Goal: Information Seeking & Learning: Learn about a topic

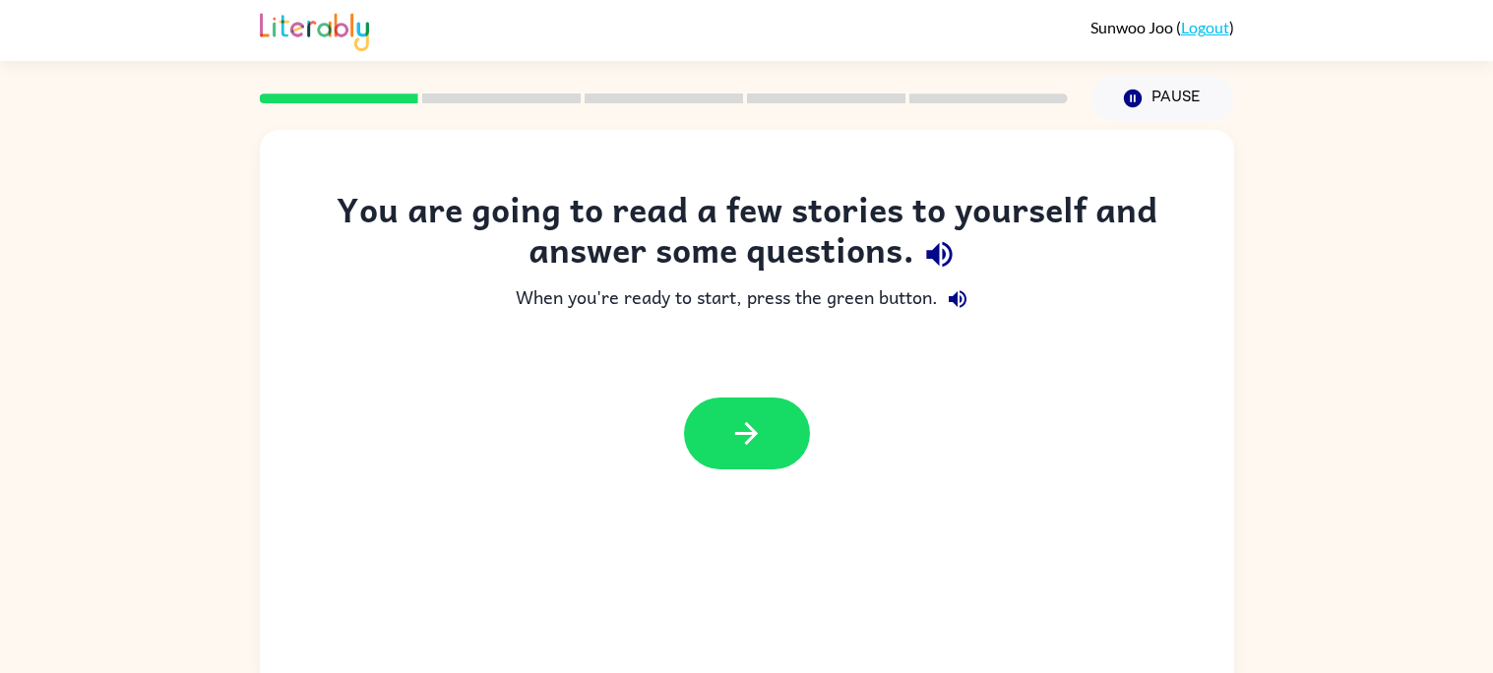
click at [708, 379] on div at bounding box center [747, 433] width 974 height 111
click at [760, 443] on icon "button" at bounding box center [746, 433] width 34 height 34
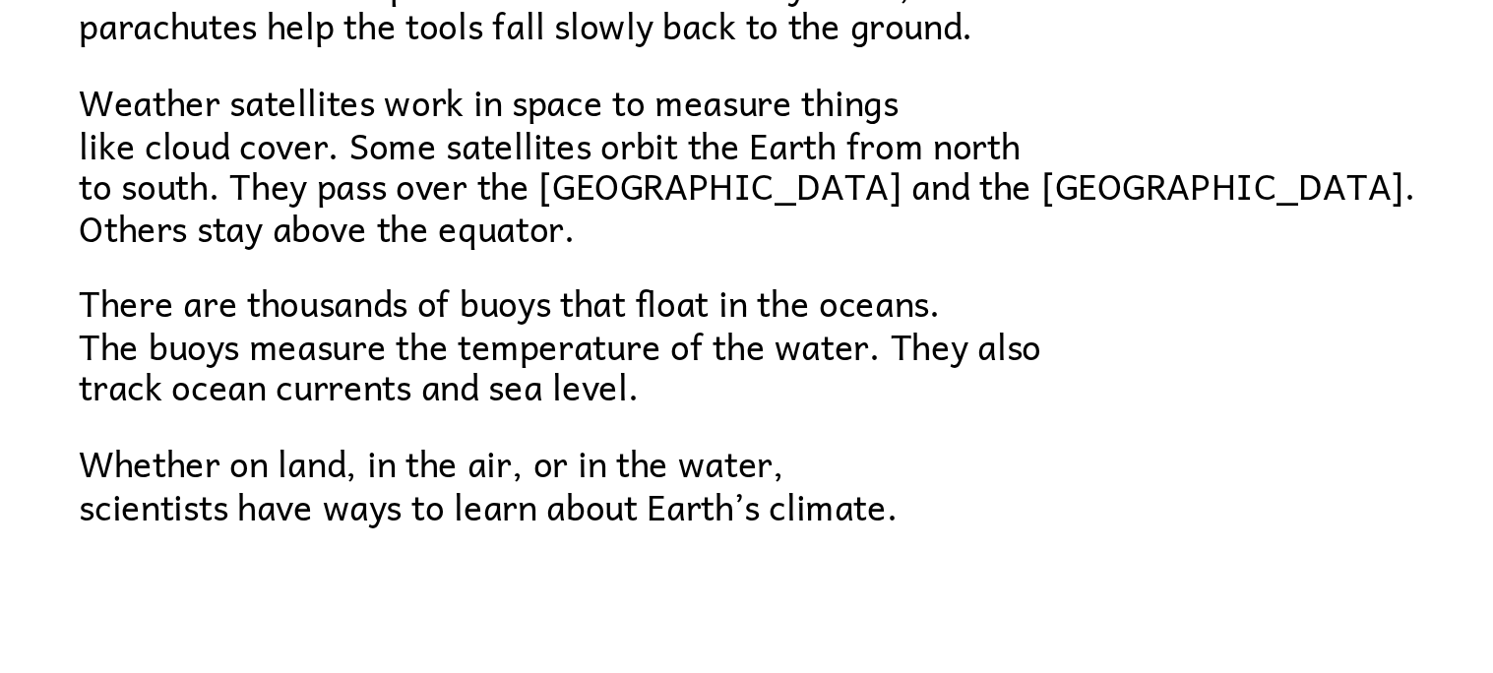
scroll to position [18, 0]
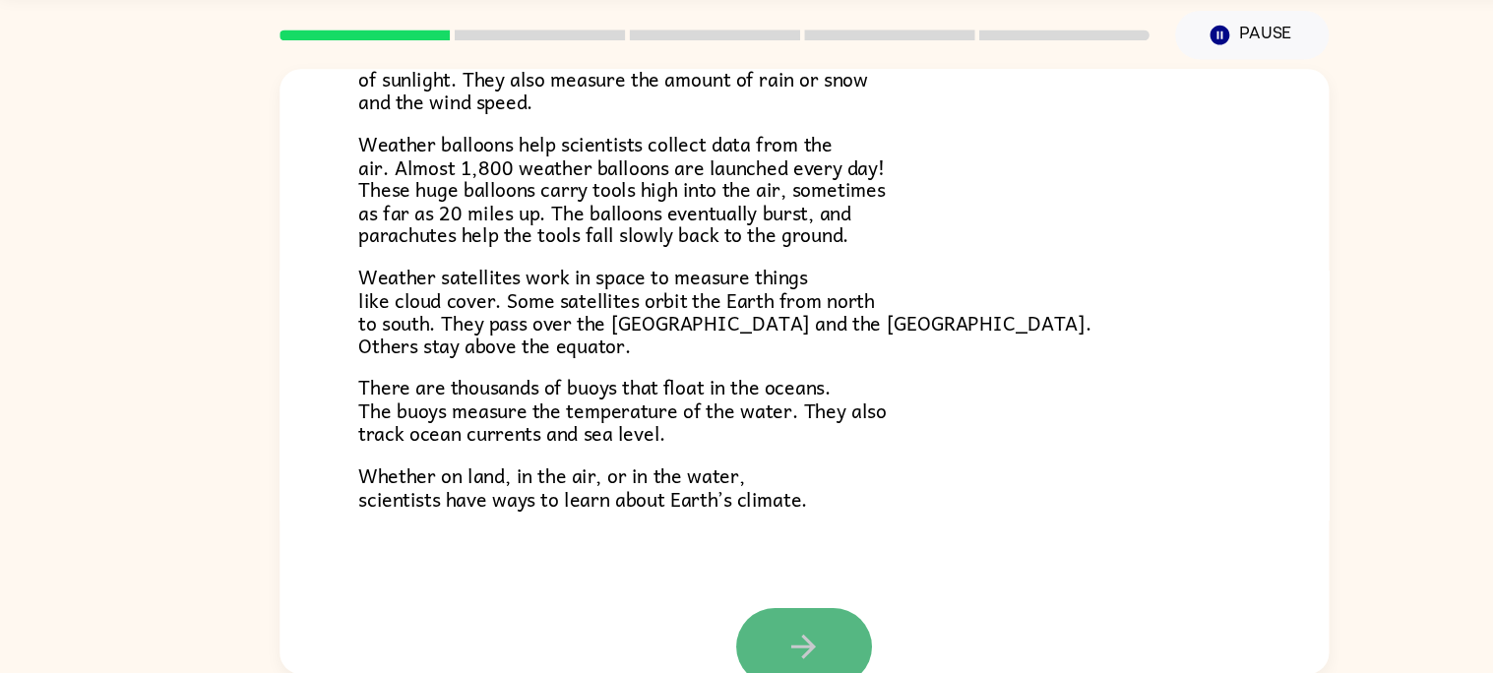
click at [761, 649] on icon "button" at bounding box center [746, 649] width 34 height 34
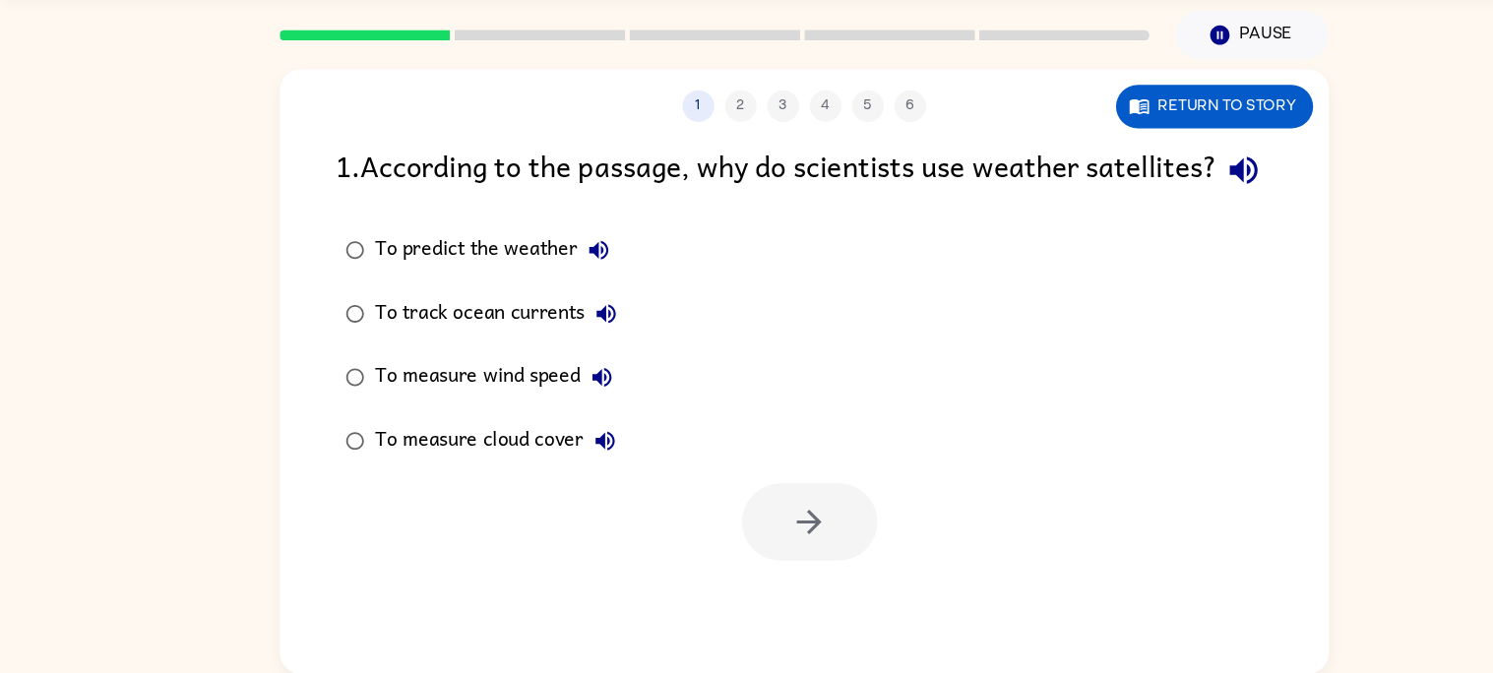
scroll to position [0, 0]
click at [691, 142] on div "1 2 3 4 5 6" at bounding box center [747, 147] width 974 height 30
click at [649, 143] on button "1" at bounding box center [649, 147] width 30 height 30
click at [738, 550] on icon "button" at bounding box center [751, 533] width 34 height 34
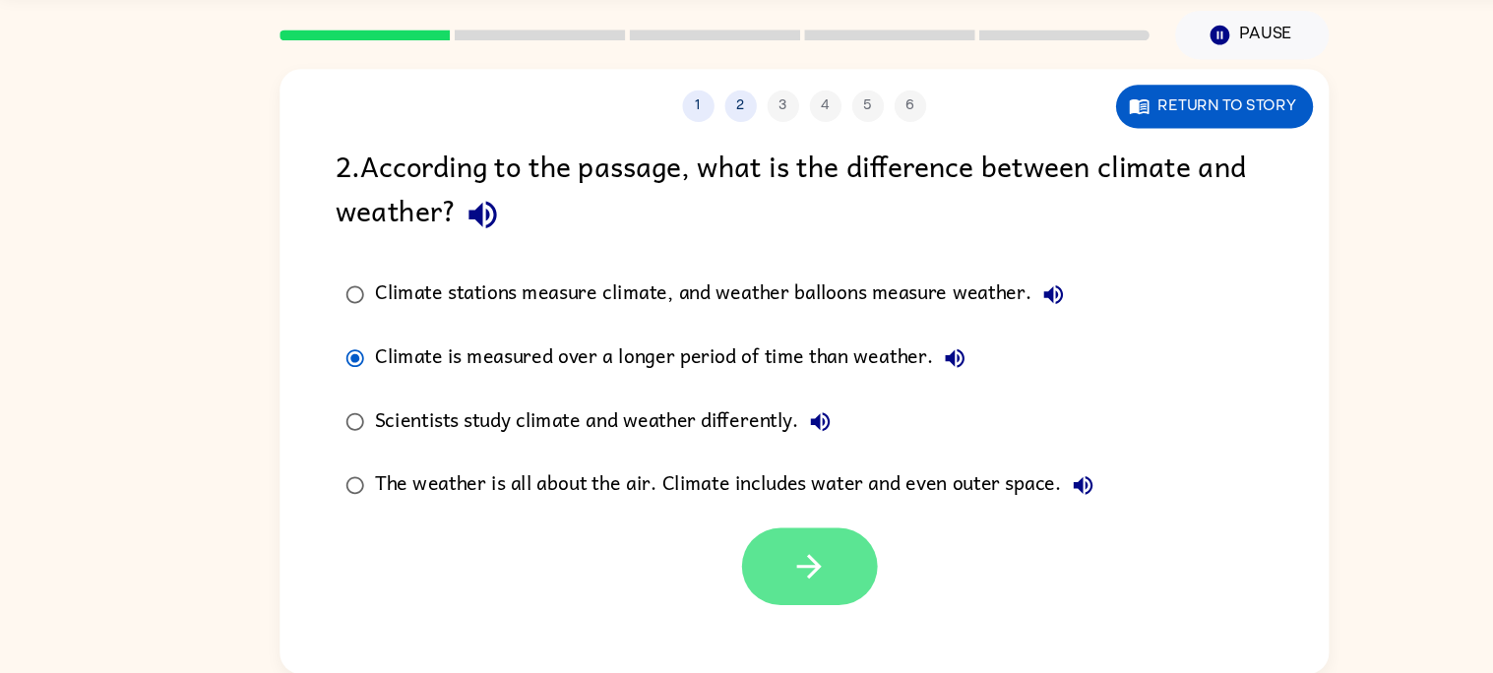
click at [739, 573] on icon "button" at bounding box center [751, 574] width 34 height 34
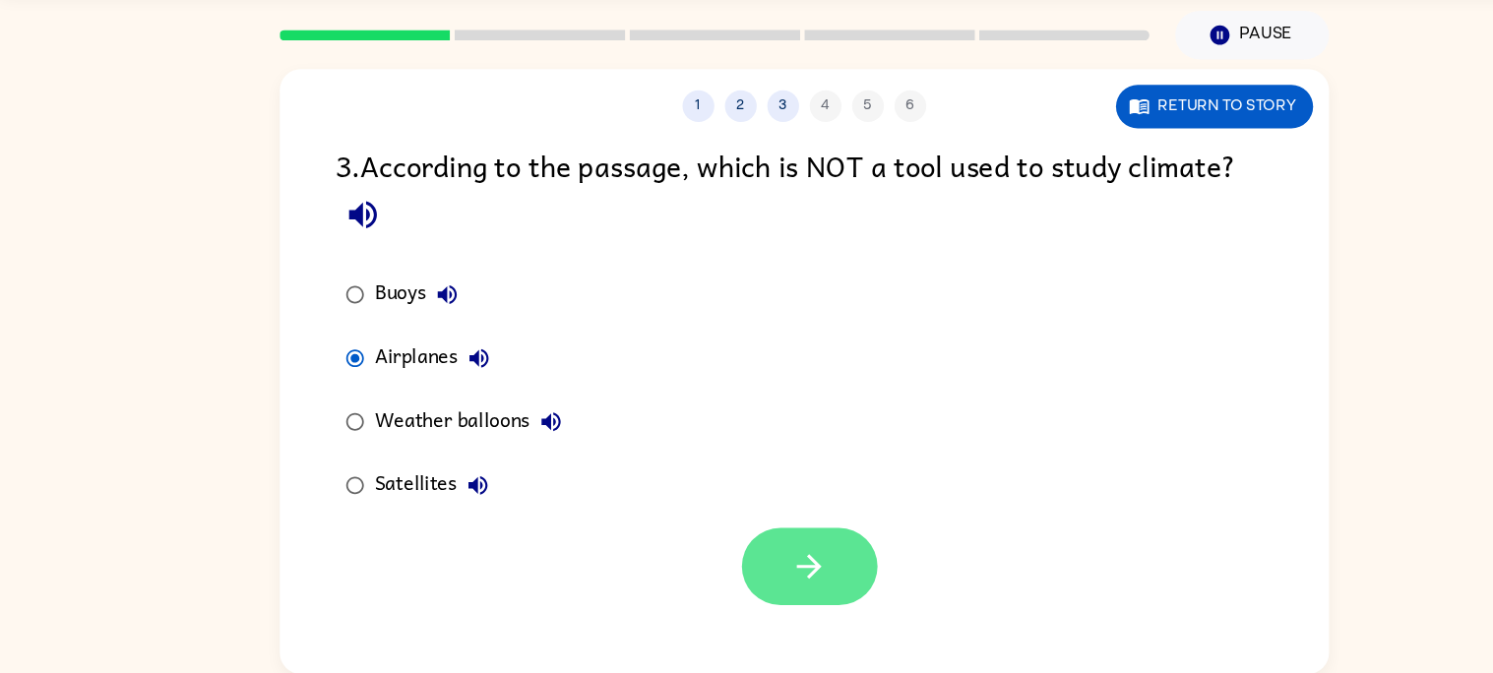
click at [760, 572] on icon "button" at bounding box center [751, 574] width 23 height 23
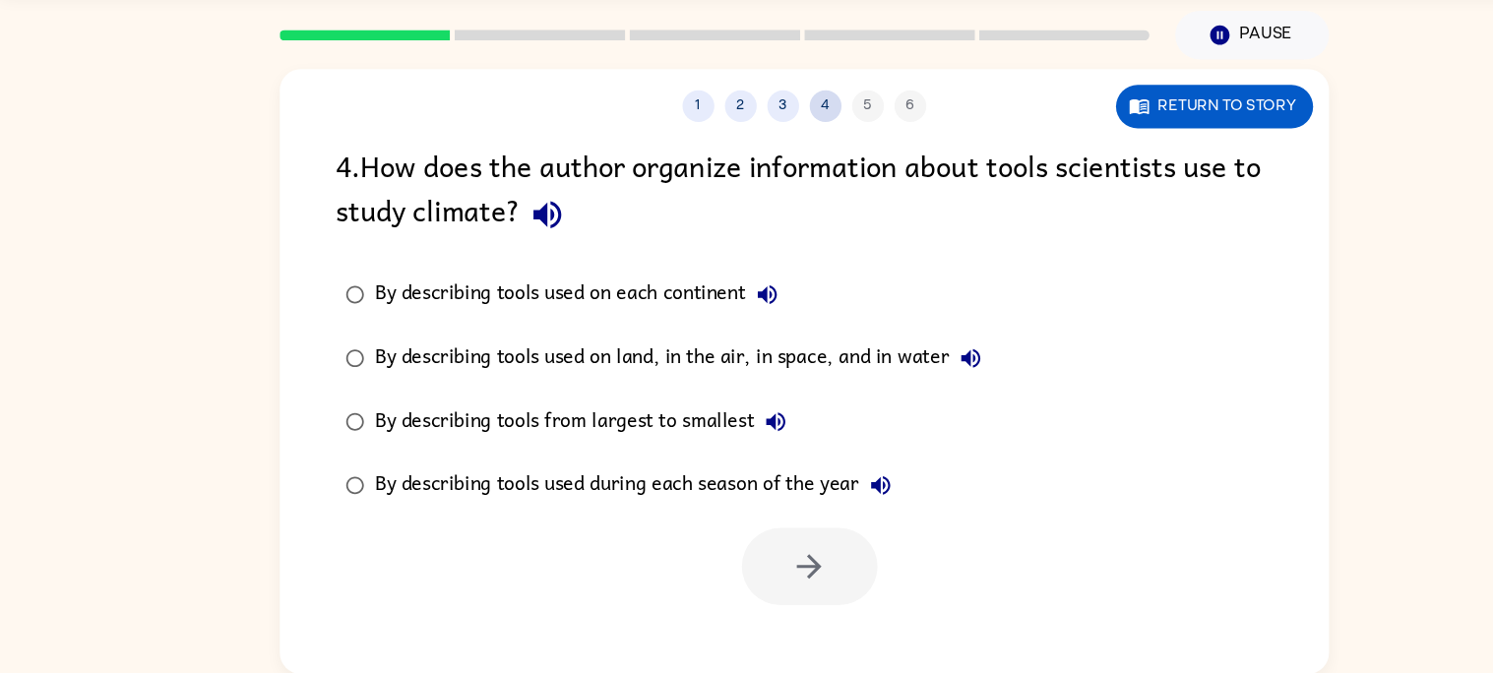
click at [768, 155] on button "4" at bounding box center [767, 147] width 30 height 30
click at [720, 147] on button "3" at bounding box center [728, 147] width 30 height 30
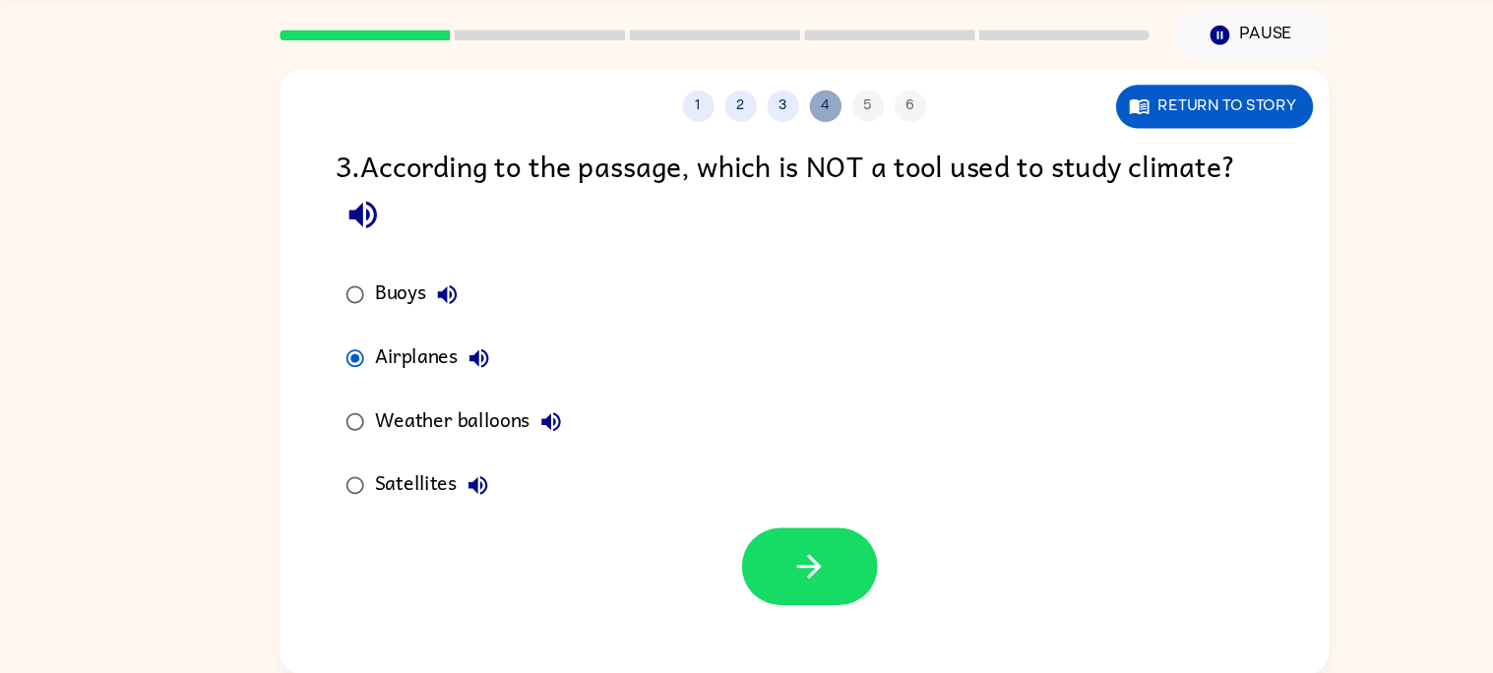
click at [753, 154] on button "4" at bounding box center [767, 147] width 30 height 30
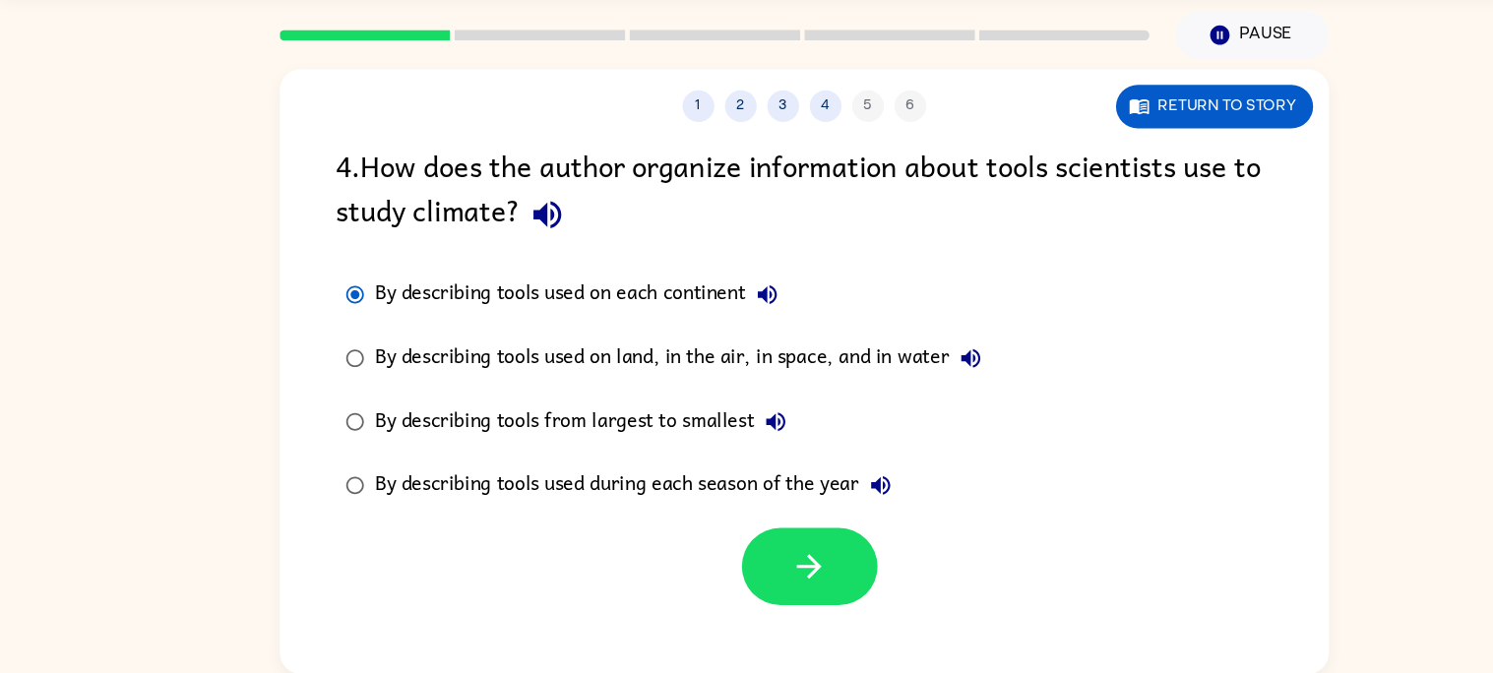
click at [399, 377] on div "By describing tools used on land, in the air, in space, and in water" at bounding box center [634, 380] width 573 height 39
click at [574, 442] on div "By describing tools from largest to smallest" at bounding box center [544, 439] width 392 height 39
click at [656, 491] on div "By describing tools used during each season of the year" at bounding box center [592, 498] width 489 height 39
click at [712, 537] on div at bounding box center [747, 569] width 974 height 82
click at [717, 546] on button "button" at bounding box center [752, 574] width 126 height 72
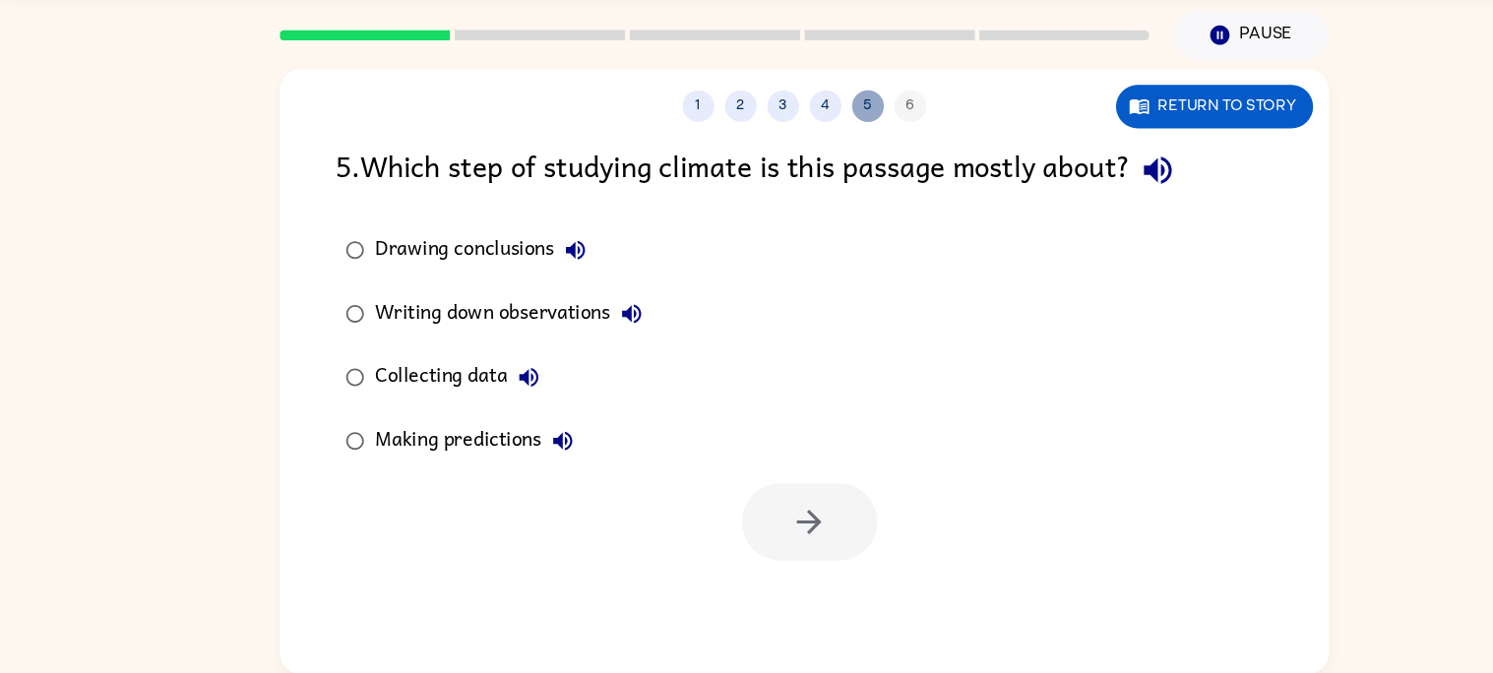
click at [807, 144] on button "5" at bounding box center [806, 147] width 30 height 30
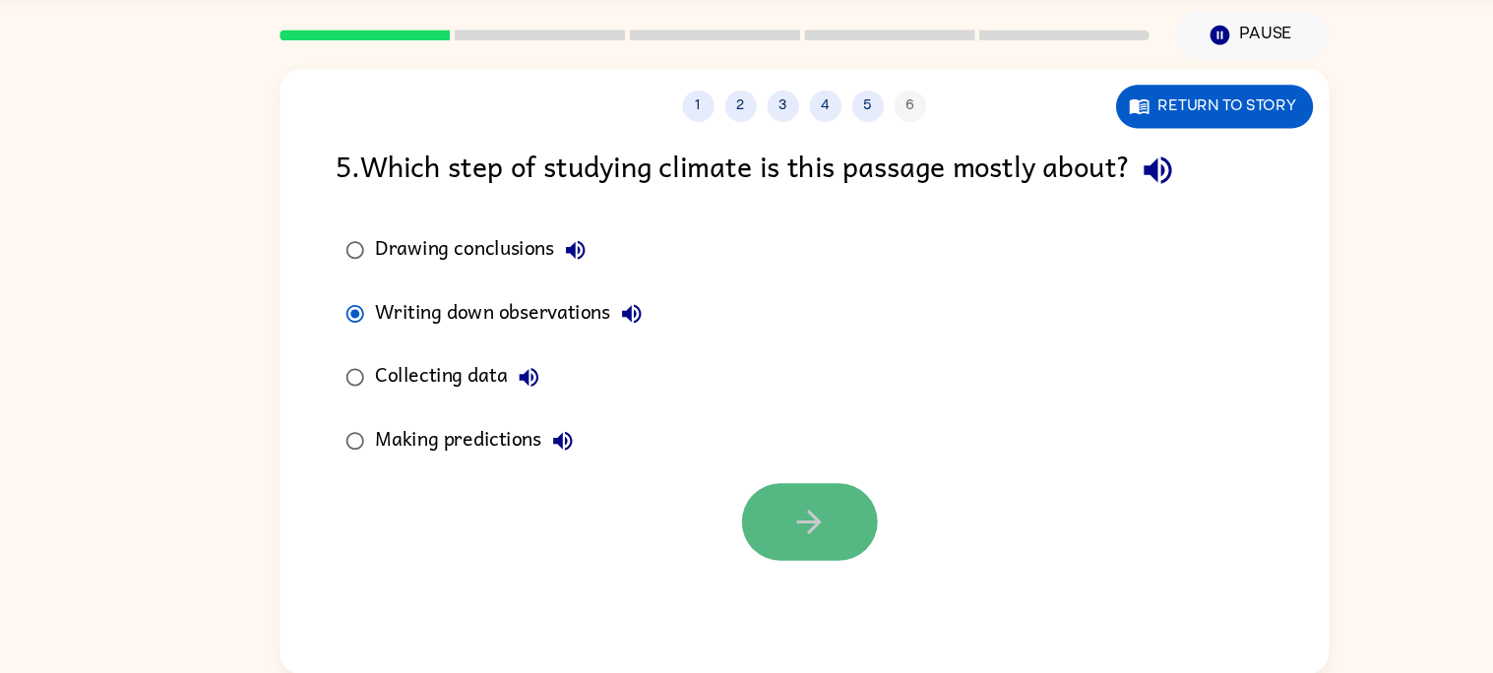
click at [772, 528] on button "button" at bounding box center [752, 533] width 126 height 72
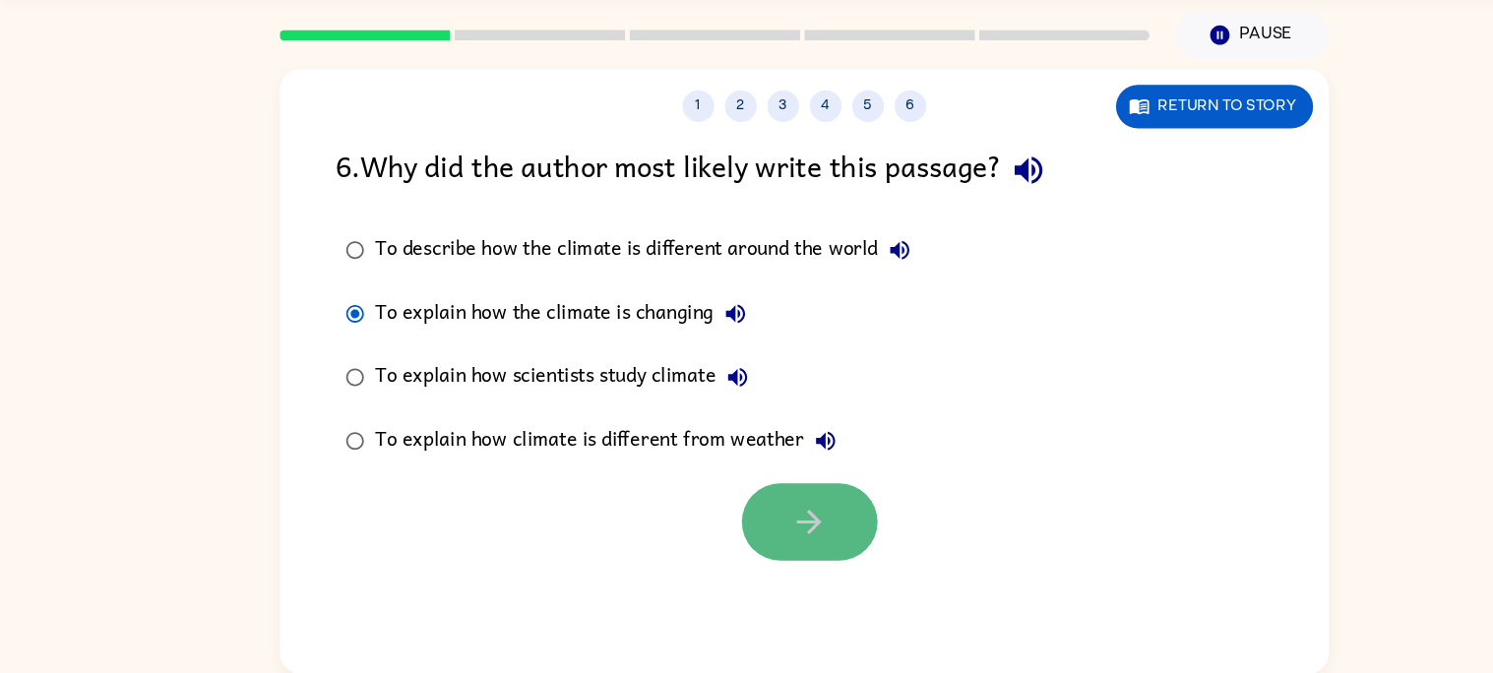
click at [740, 520] on icon "button" at bounding box center [751, 533] width 34 height 34
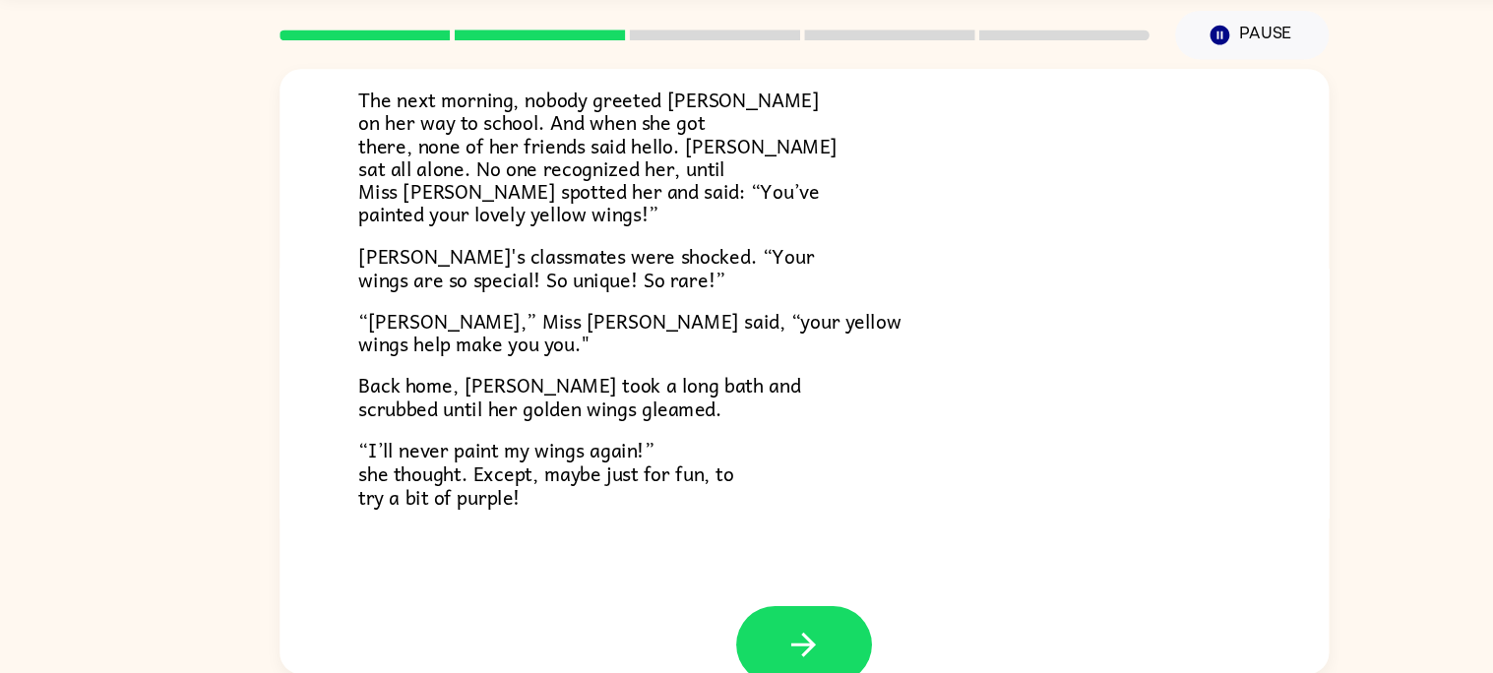
scroll to position [510, 0]
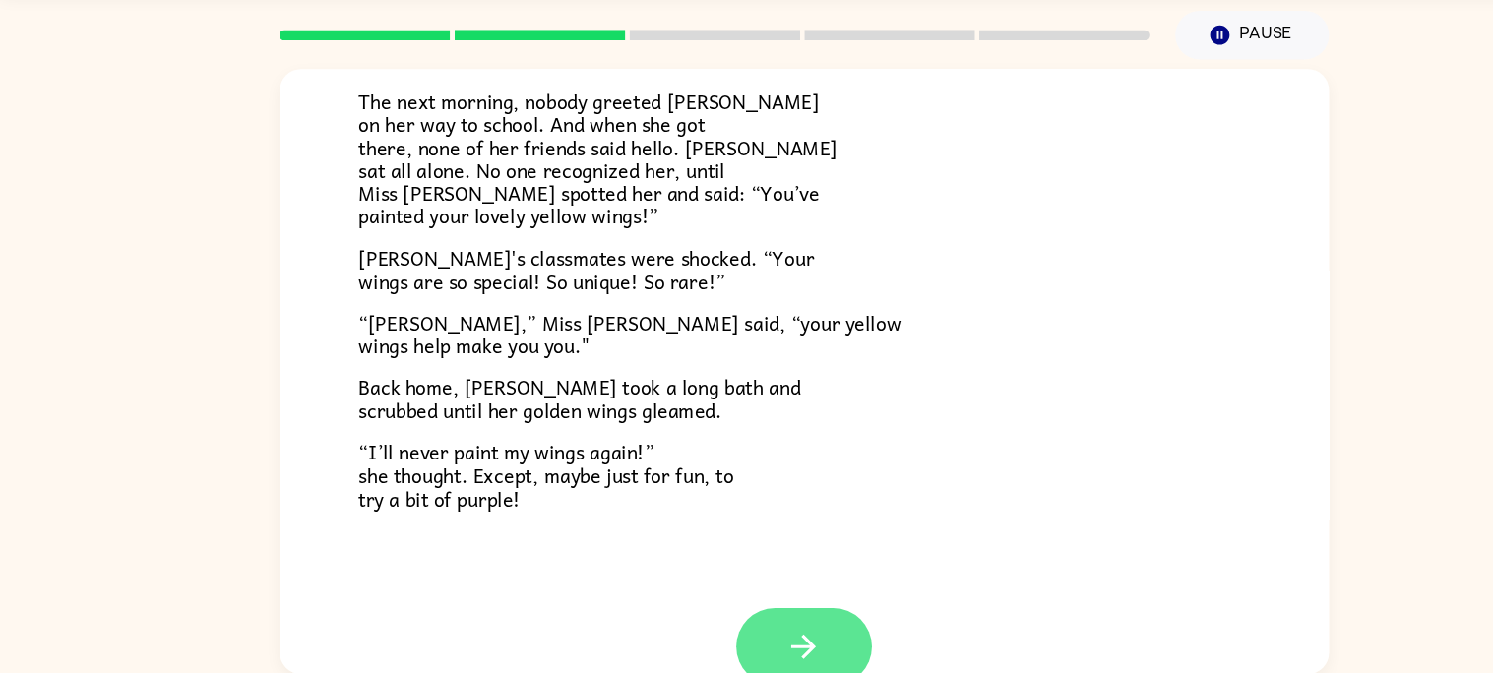
click at [768, 634] on button "button" at bounding box center [747, 649] width 126 height 72
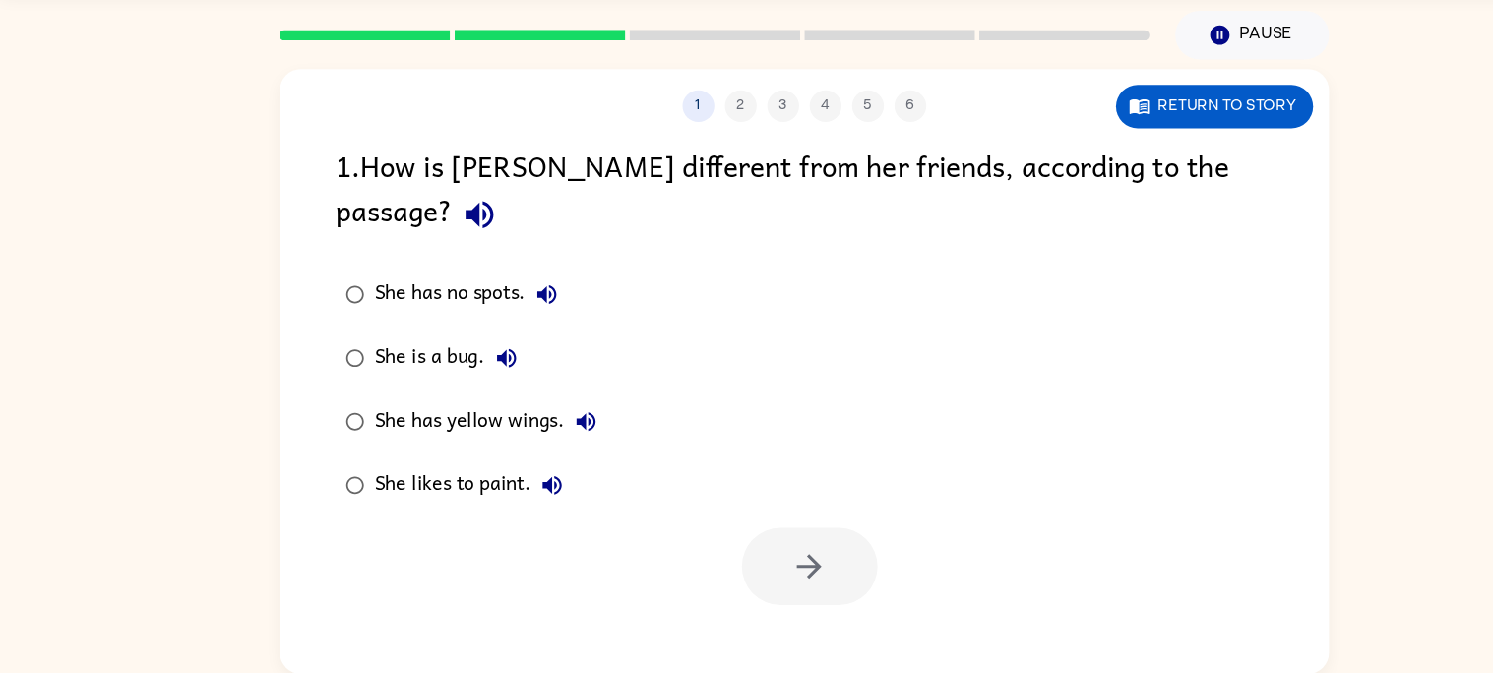
scroll to position [0, 0]
click at [788, 542] on button "button" at bounding box center [752, 574] width 126 height 72
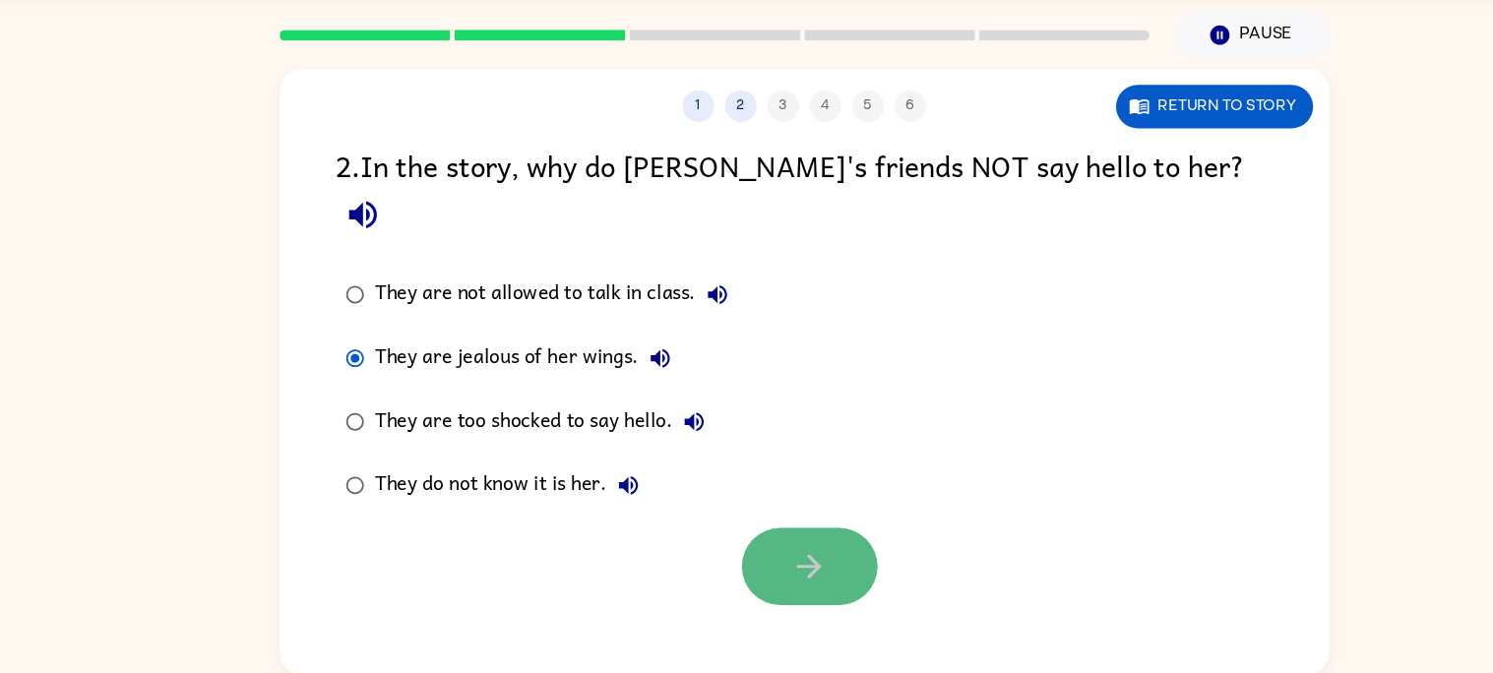
click at [784, 540] on button "button" at bounding box center [752, 574] width 126 height 72
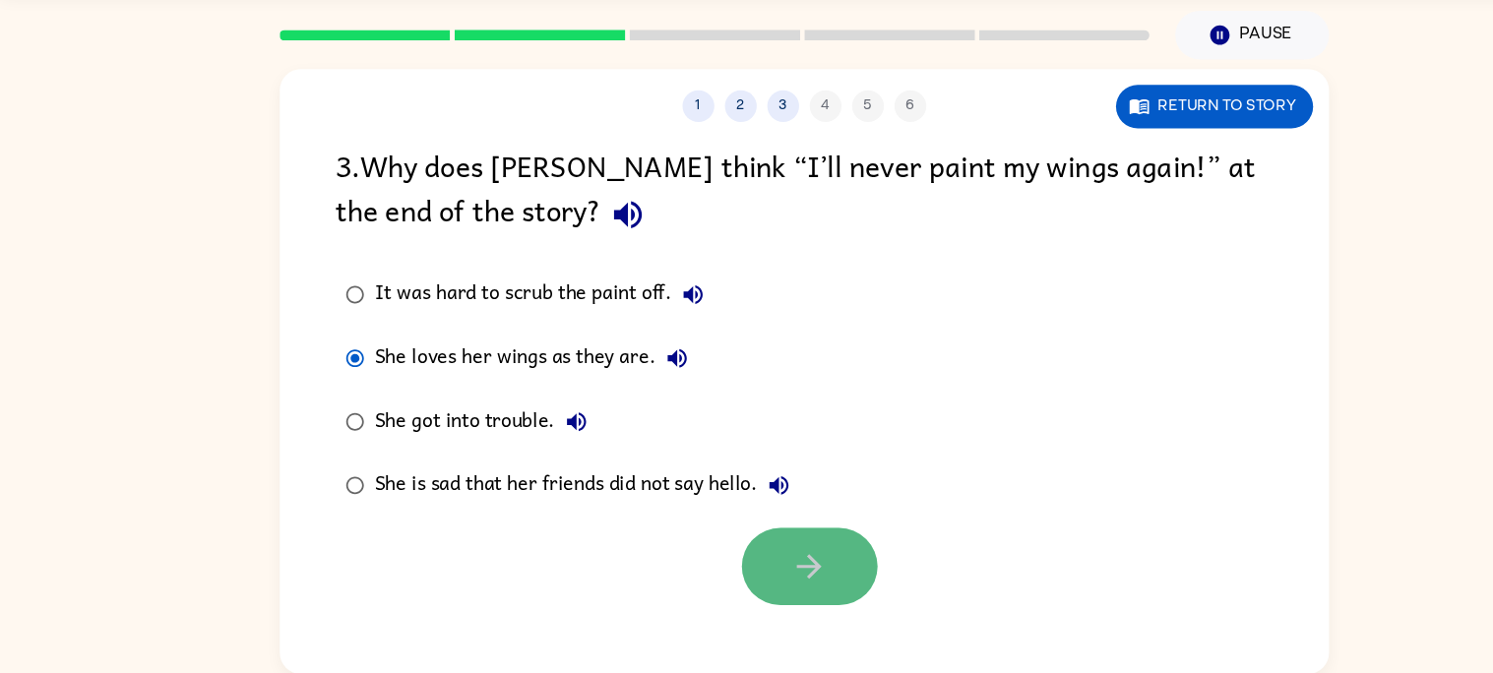
click at [739, 552] on button "button" at bounding box center [752, 574] width 126 height 72
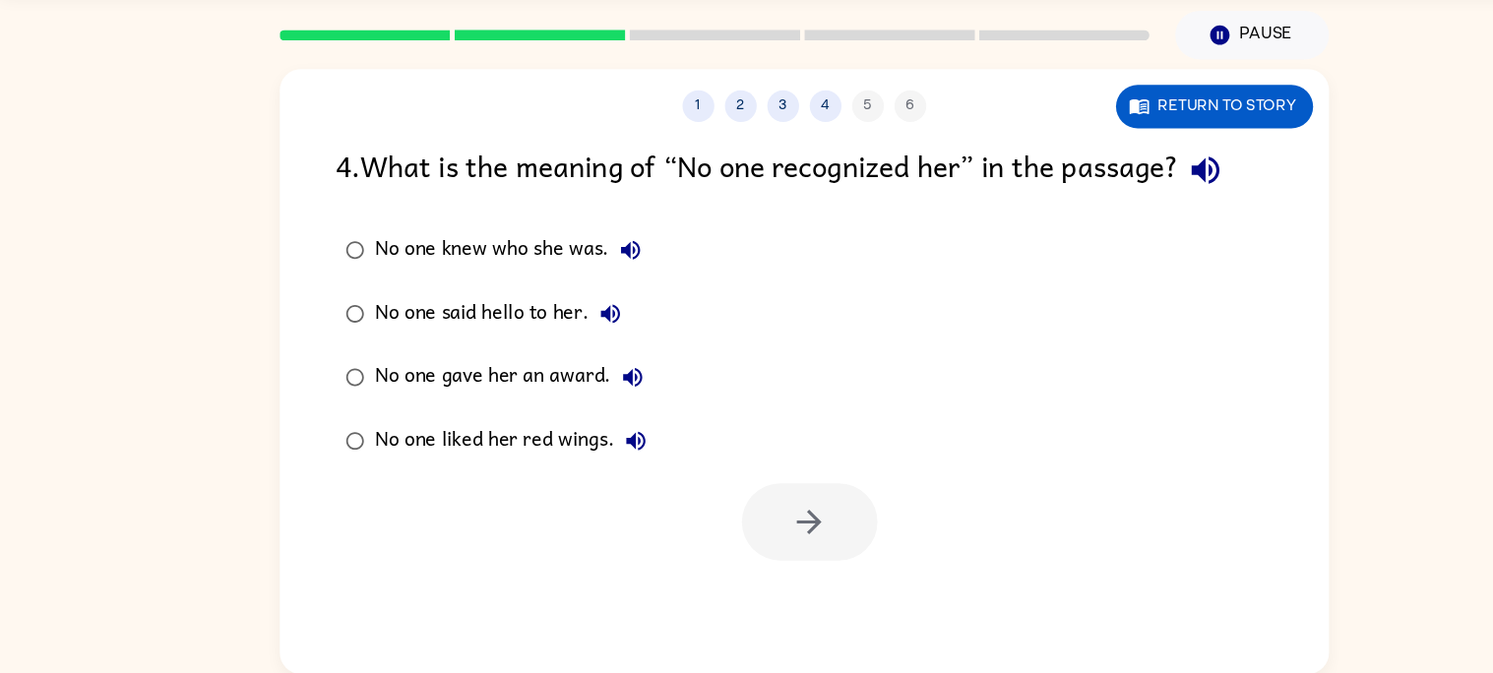
click at [307, 265] on label "No one knew who she was." at bounding box center [460, 280] width 319 height 59
click at [801, 515] on button "button" at bounding box center [752, 533] width 126 height 72
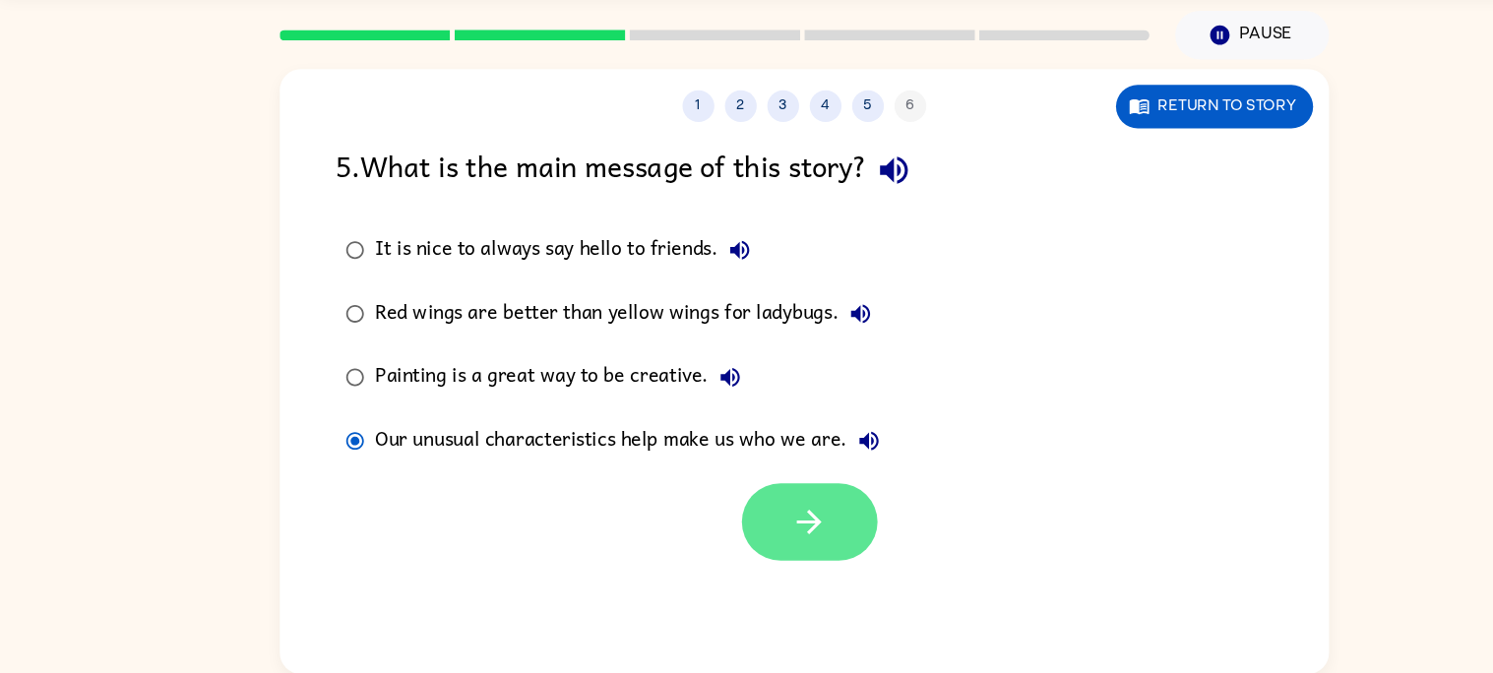
click at [786, 535] on button "button" at bounding box center [752, 533] width 126 height 72
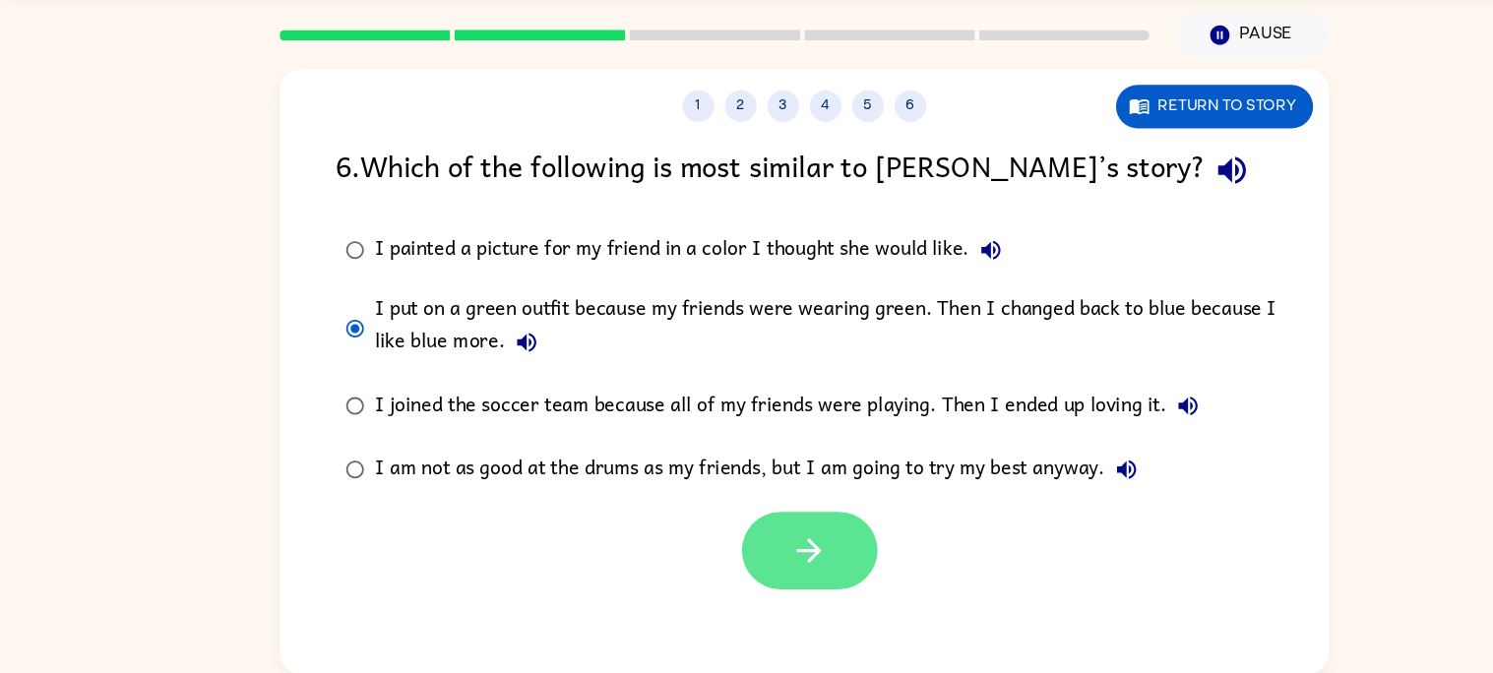
click at [730, 553] on button "button" at bounding box center [752, 560] width 126 height 72
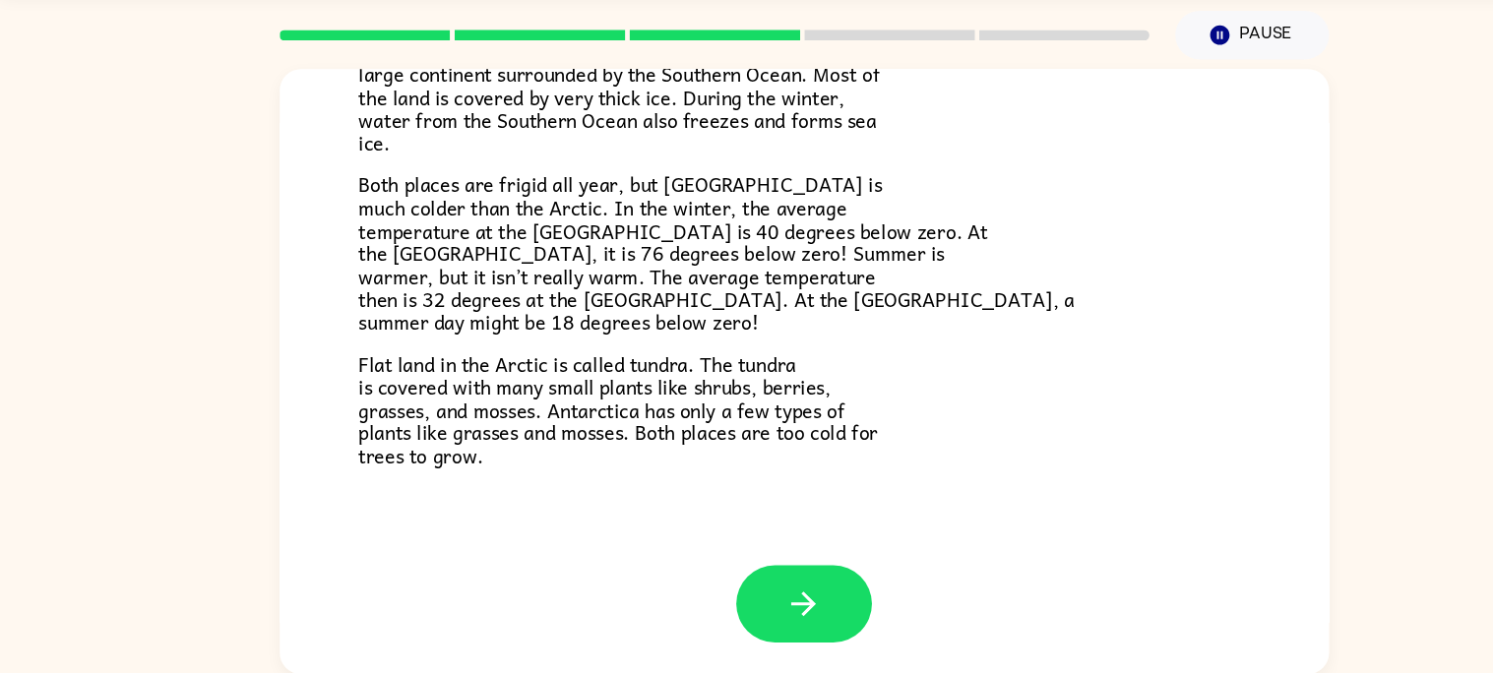
scroll to position [19, 0]
click at [724, 624] on button "button" at bounding box center [747, 608] width 126 height 72
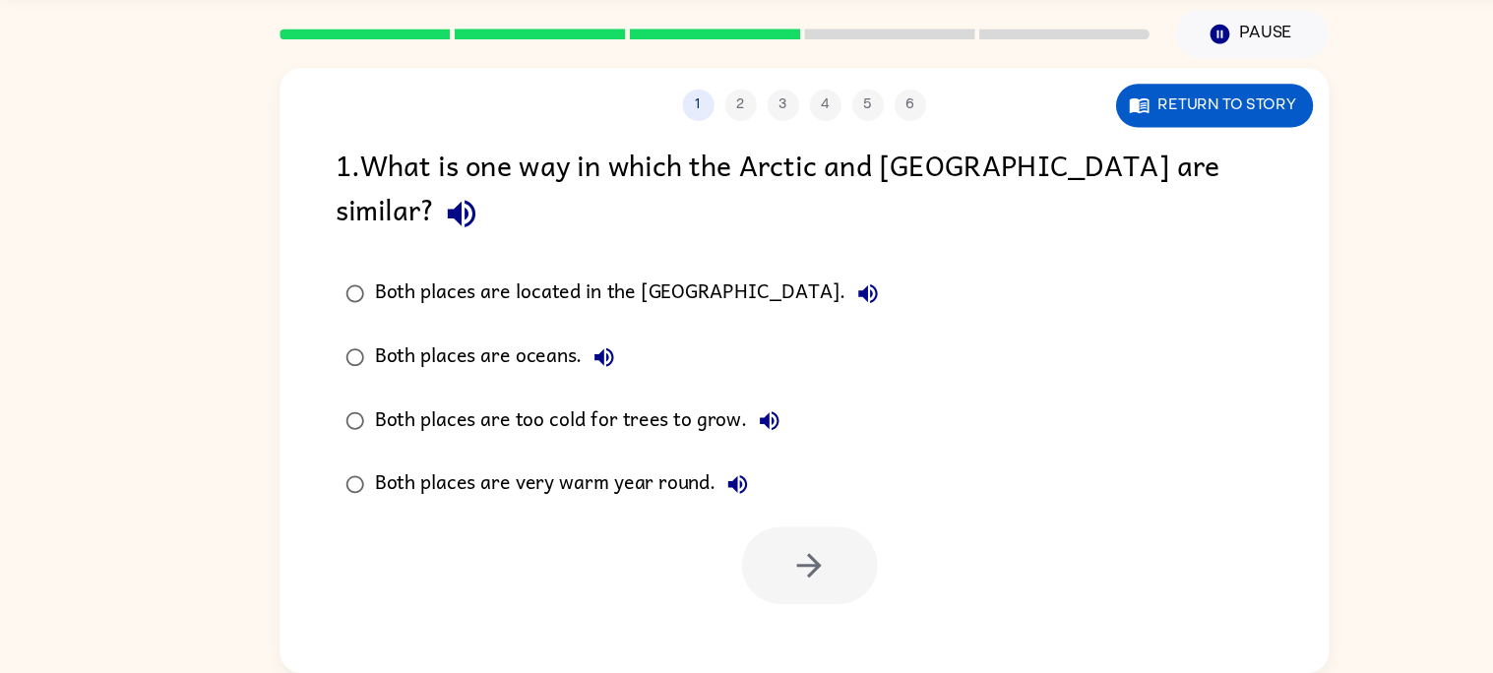
scroll to position [0, 0]
click at [816, 527] on div at bounding box center [747, 568] width 974 height 82
click at [793, 537] on button "button" at bounding box center [752, 573] width 126 height 72
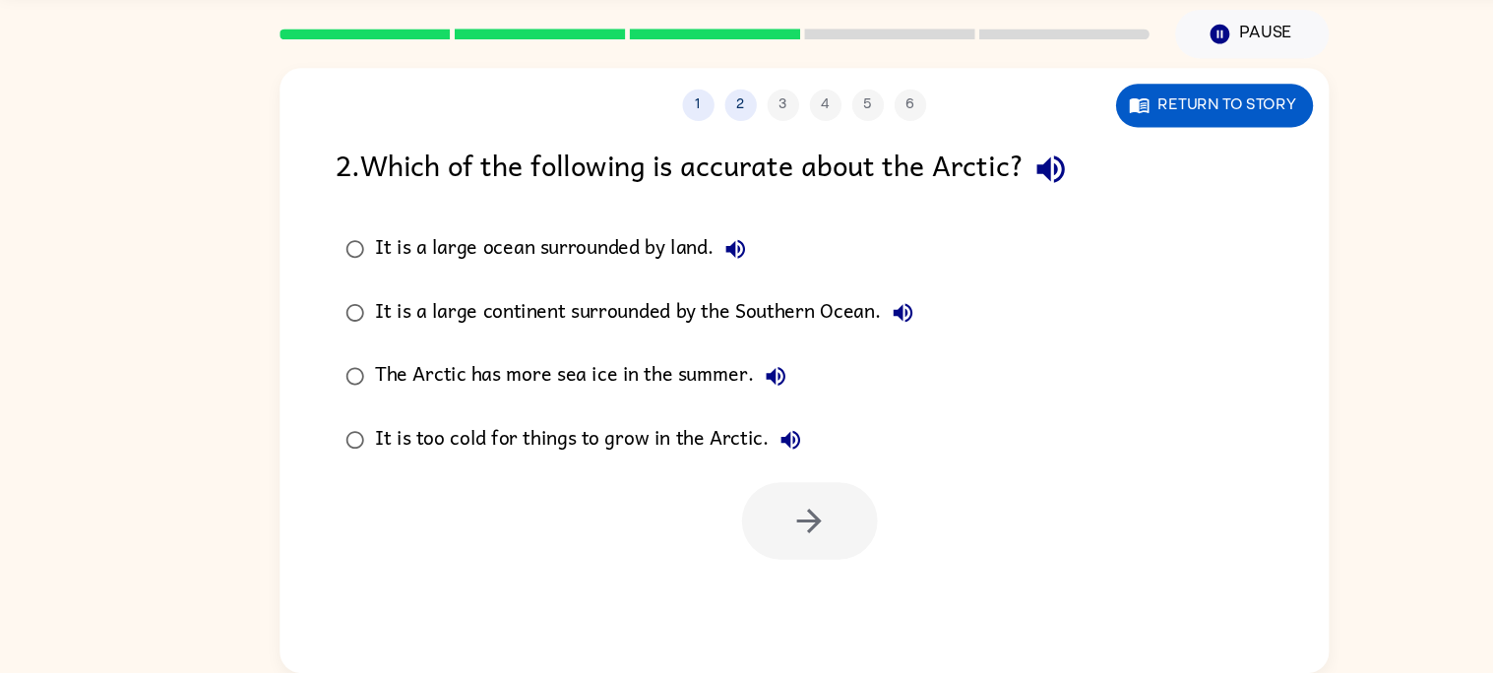
click at [351, 269] on div "It is a large ocean surrounded by land." at bounding box center [525, 279] width 354 height 39
click at [783, 528] on button "button" at bounding box center [752, 532] width 126 height 72
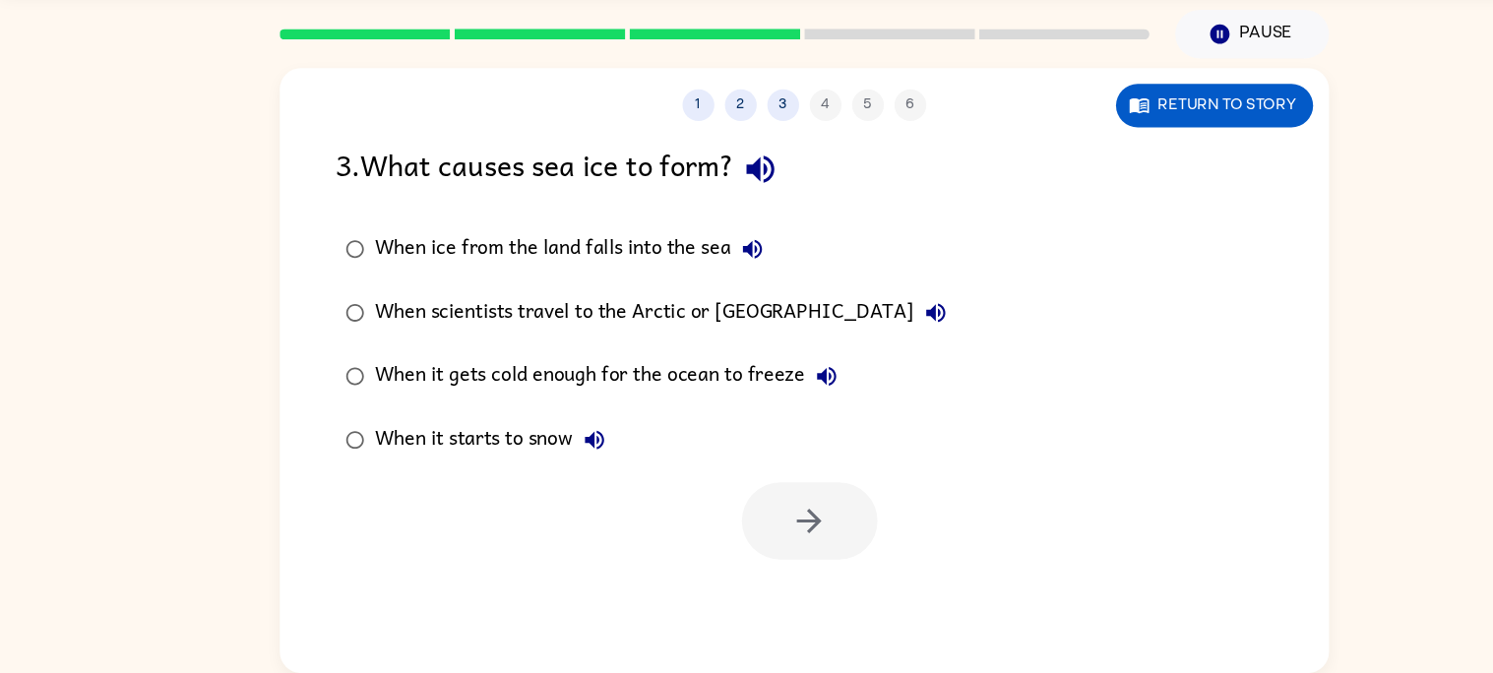
click at [525, 397] on div "When it gets cold enough for the ocean to freeze" at bounding box center [567, 397] width 439 height 39
click at [814, 533] on div at bounding box center [752, 532] width 126 height 72
click at [786, 528] on button "button" at bounding box center [752, 532] width 126 height 72
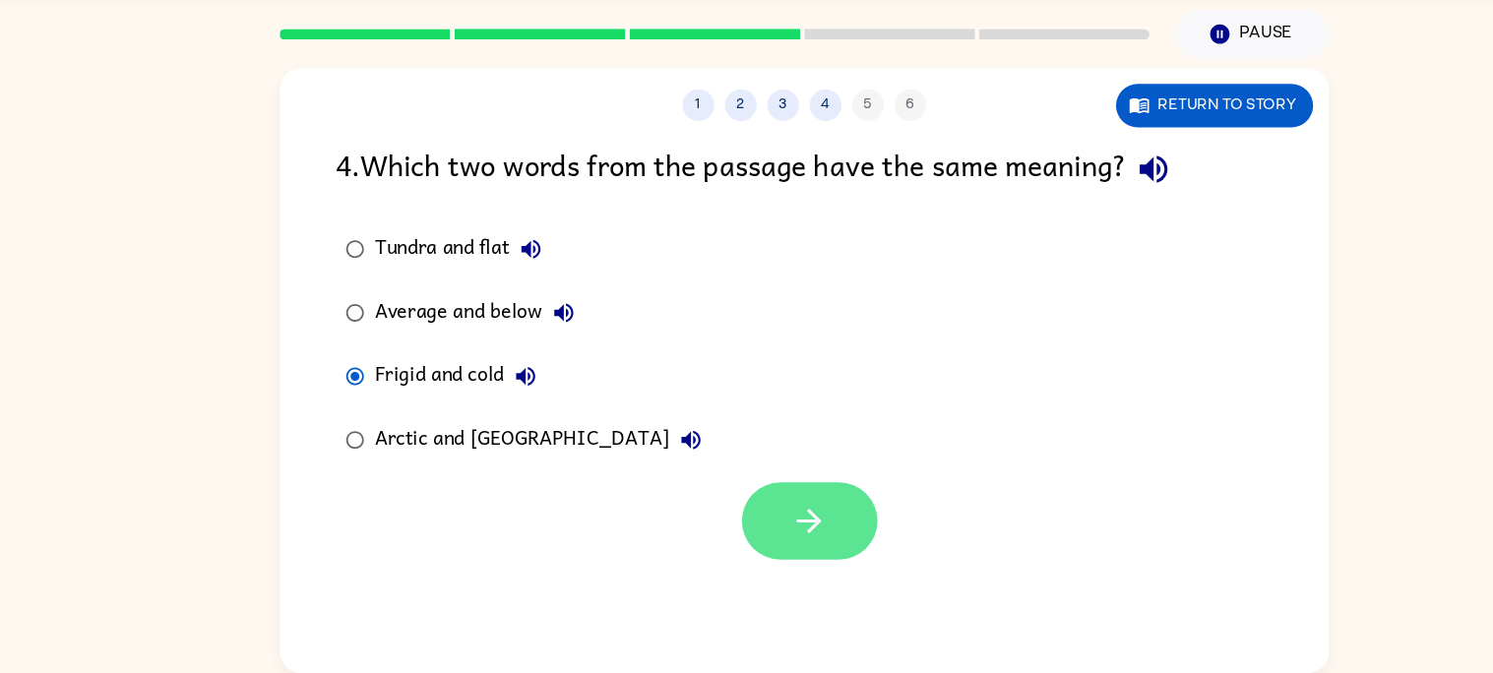
click at [734, 516] on icon "button" at bounding box center [751, 532] width 34 height 34
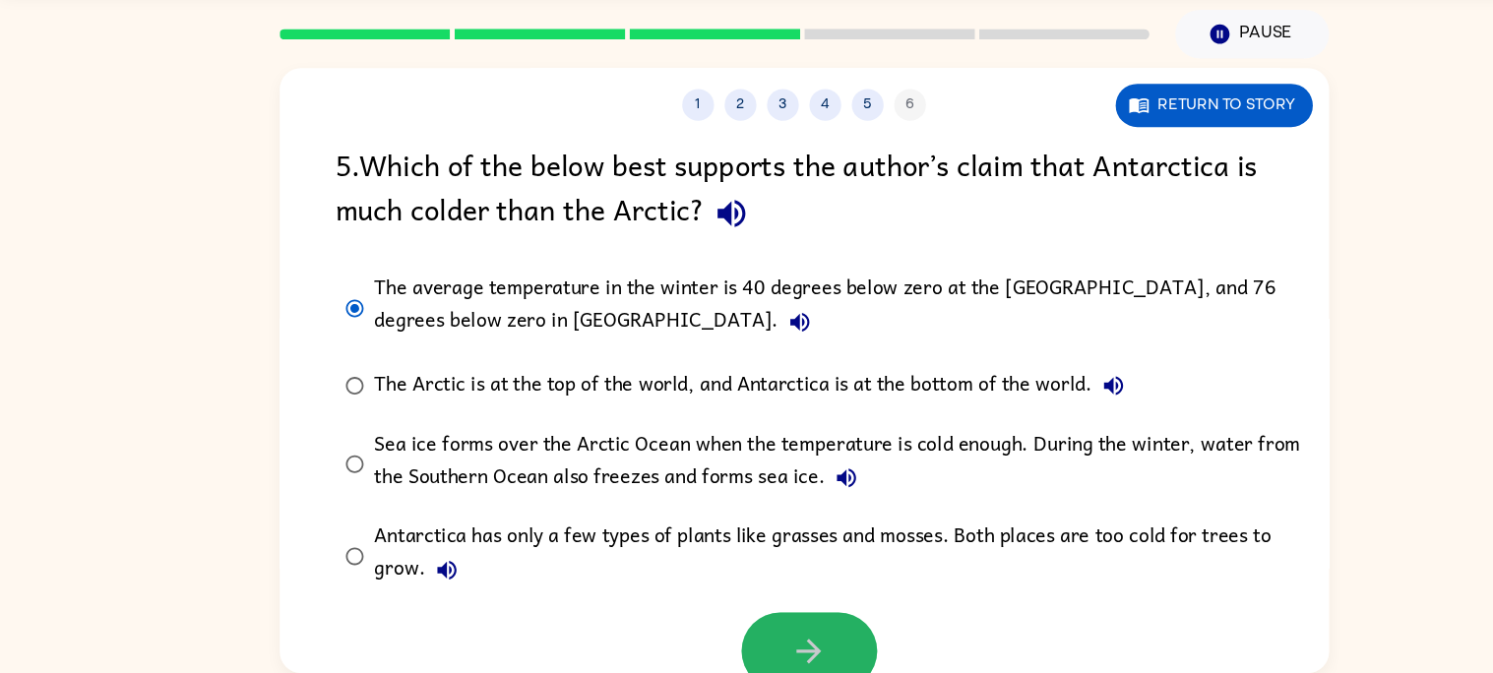
scroll to position [16, 0]
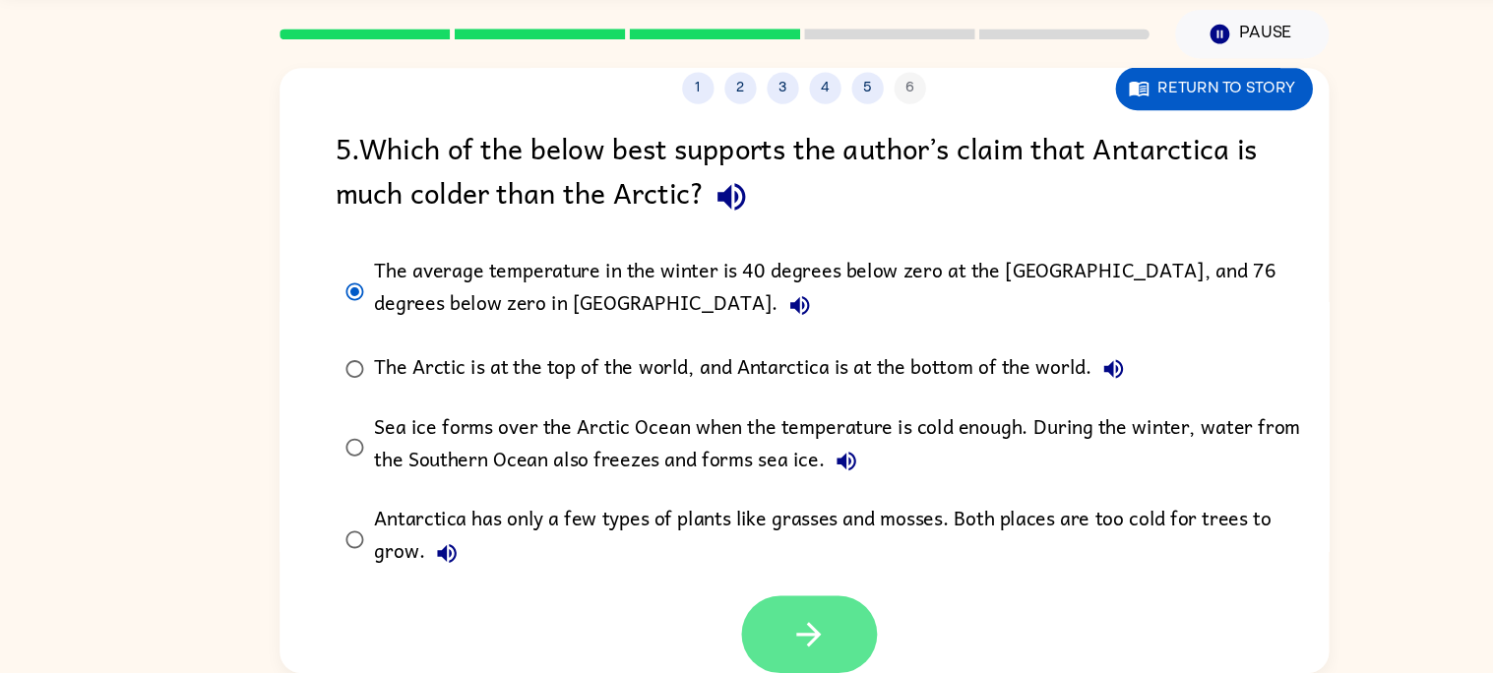
click at [787, 650] on button "button" at bounding box center [752, 637] width 126 height 72
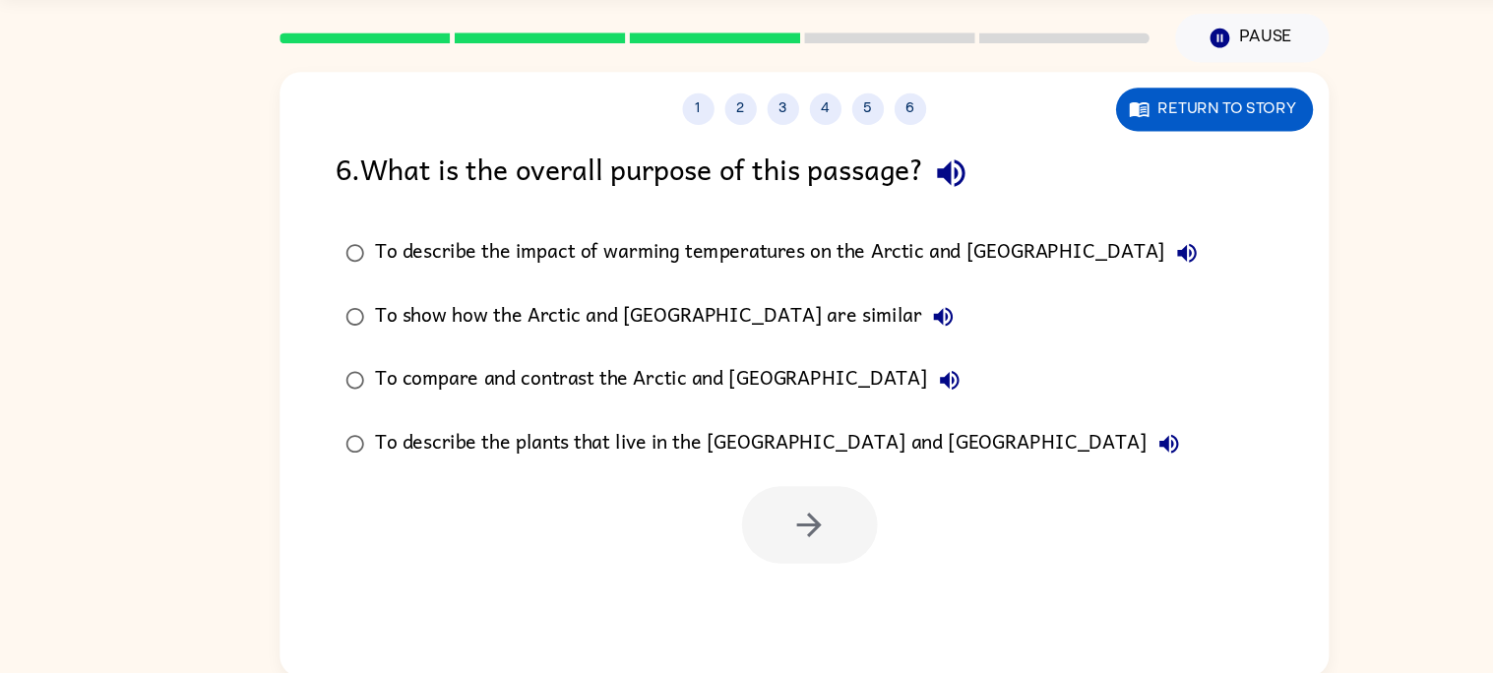
scroll to position [18, 0]
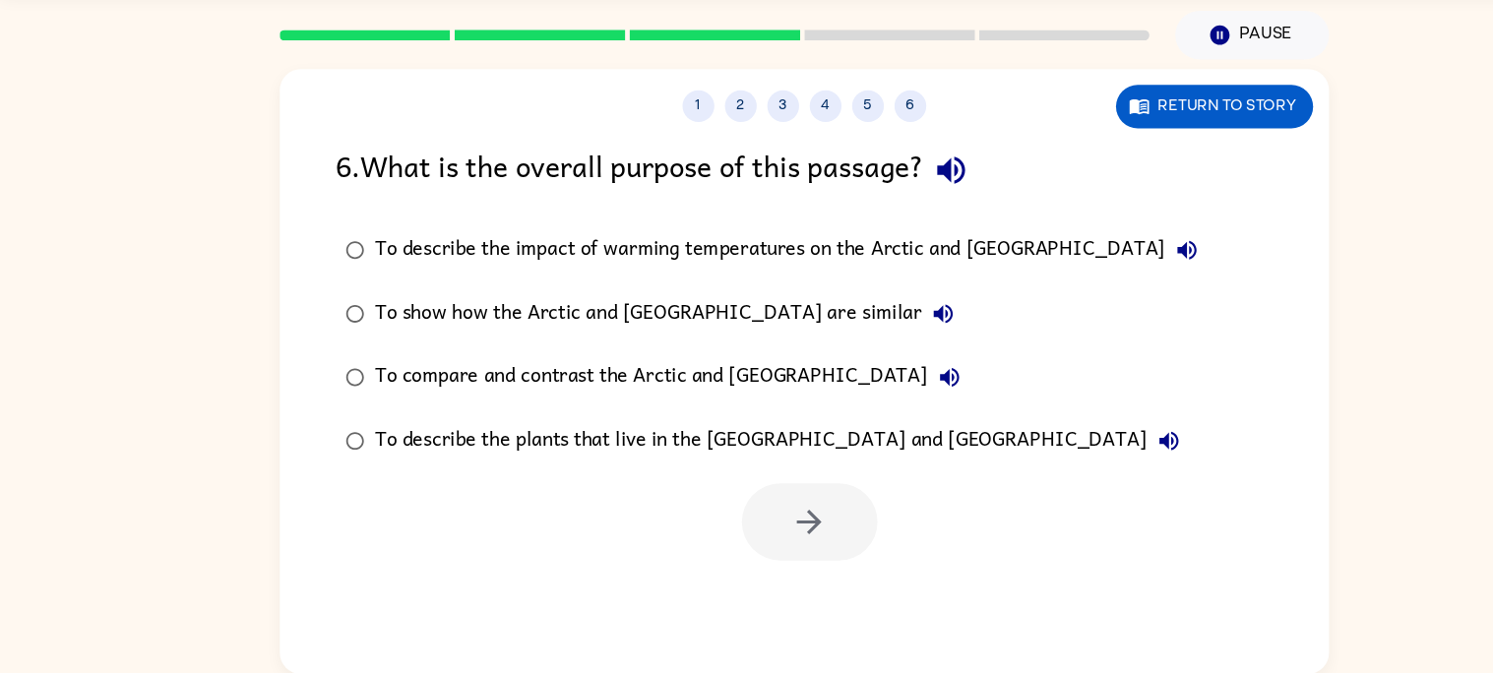
click at [736, 341] on div "To show how the Arctic and [GEOGRAPHIC_DATA] are similar" at bounding box center [621, 339] width 547 height 39
click at [633, 401] on div "To compare and contrast the Arctic and [GEOGRAPHIC_DATA]" at bounding box center [624, 398] width 553 height 39
click at [734, 556] on button "button" at bounding box center [752, 533] width 126 height 72
click at [768, 555] on div at bounding box center [752, 533] width 126 height 72
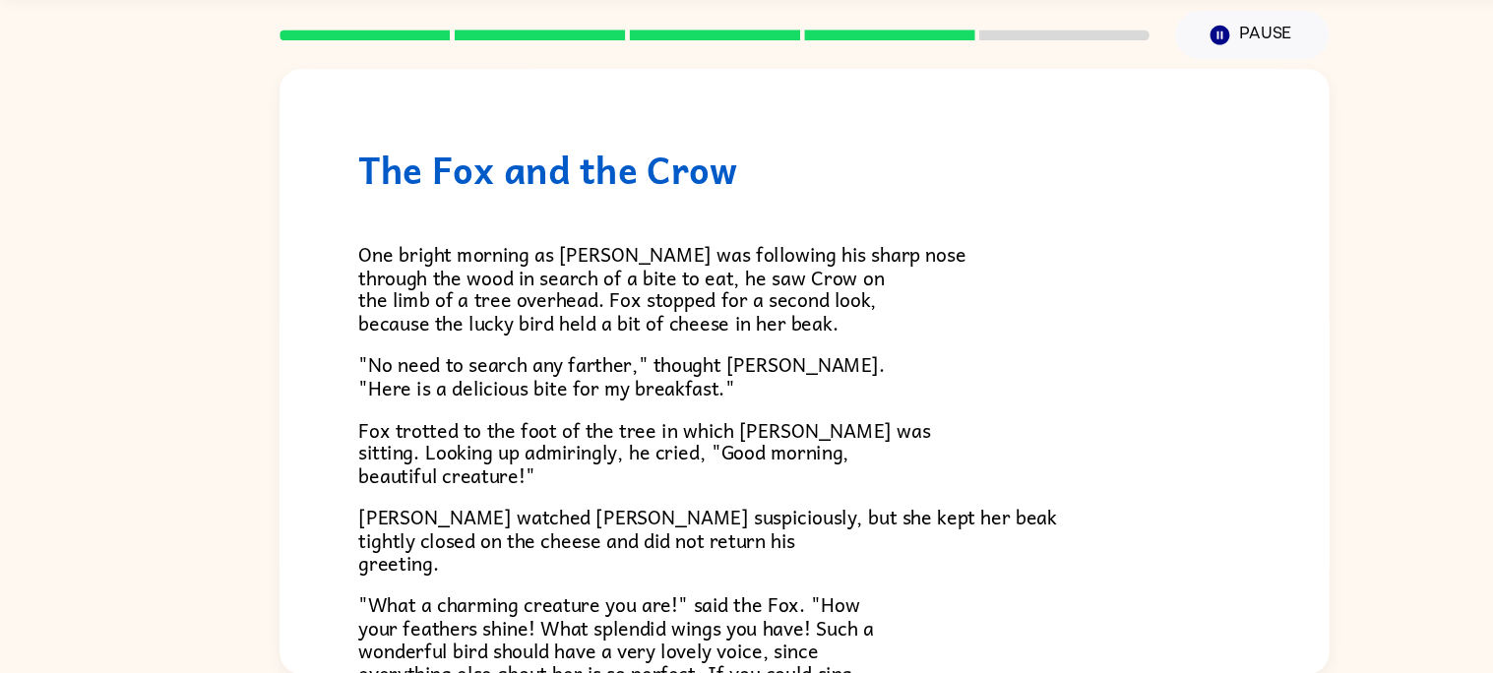
click at [758, 529] on span "[PERSON_NAME] watched [PERSON_NAME] suspiciously, but she kept her beak tightly…" at bounding box center [658, 549] width 649 height 71
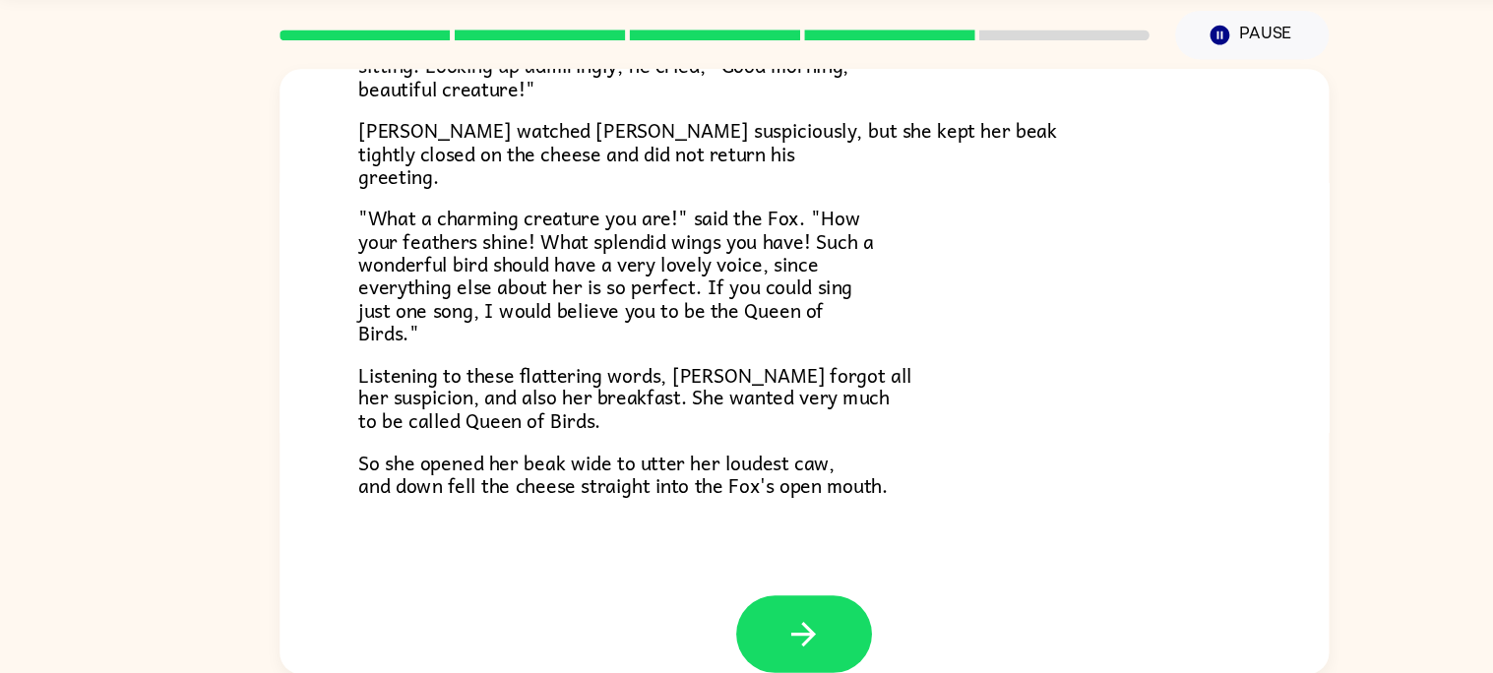
scroll to position [339, 0]
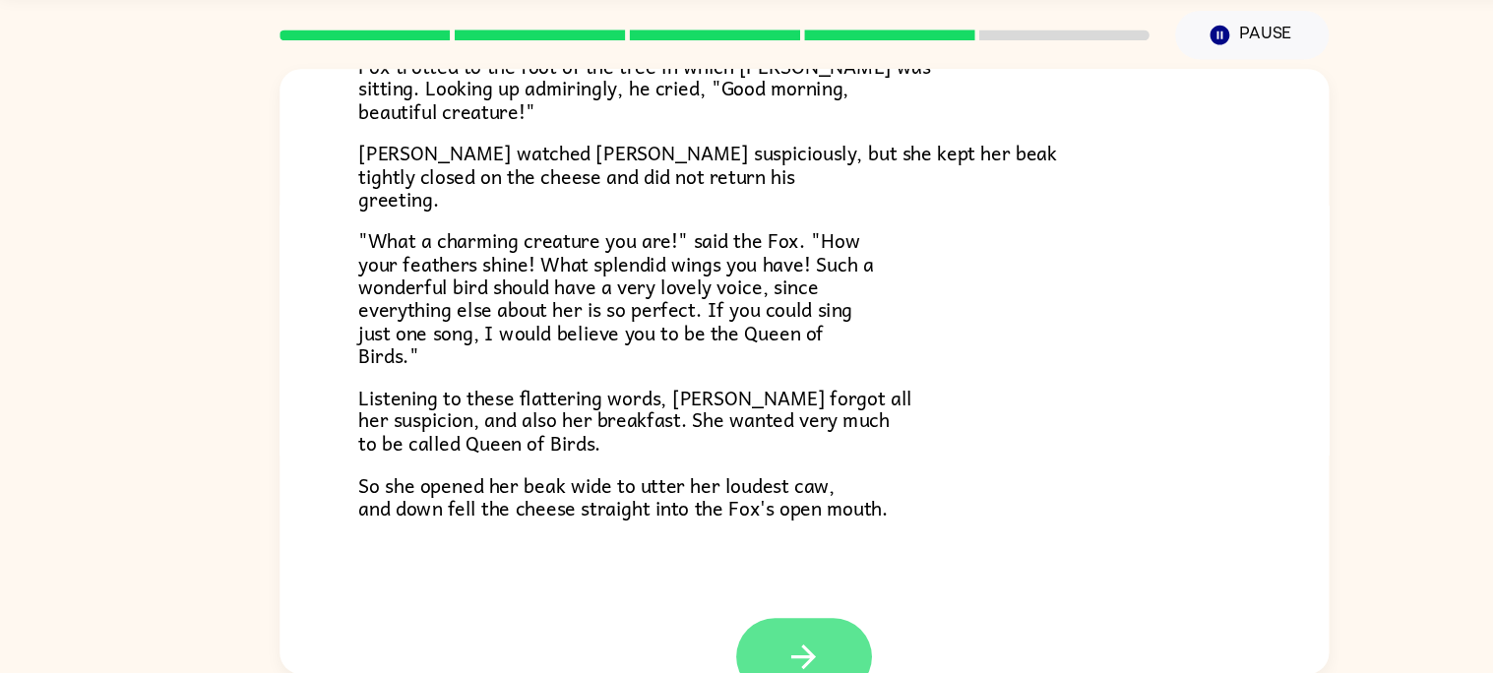
click at [756, 642] on icon "button" at bounding box center [746, 658] width 34 height 34
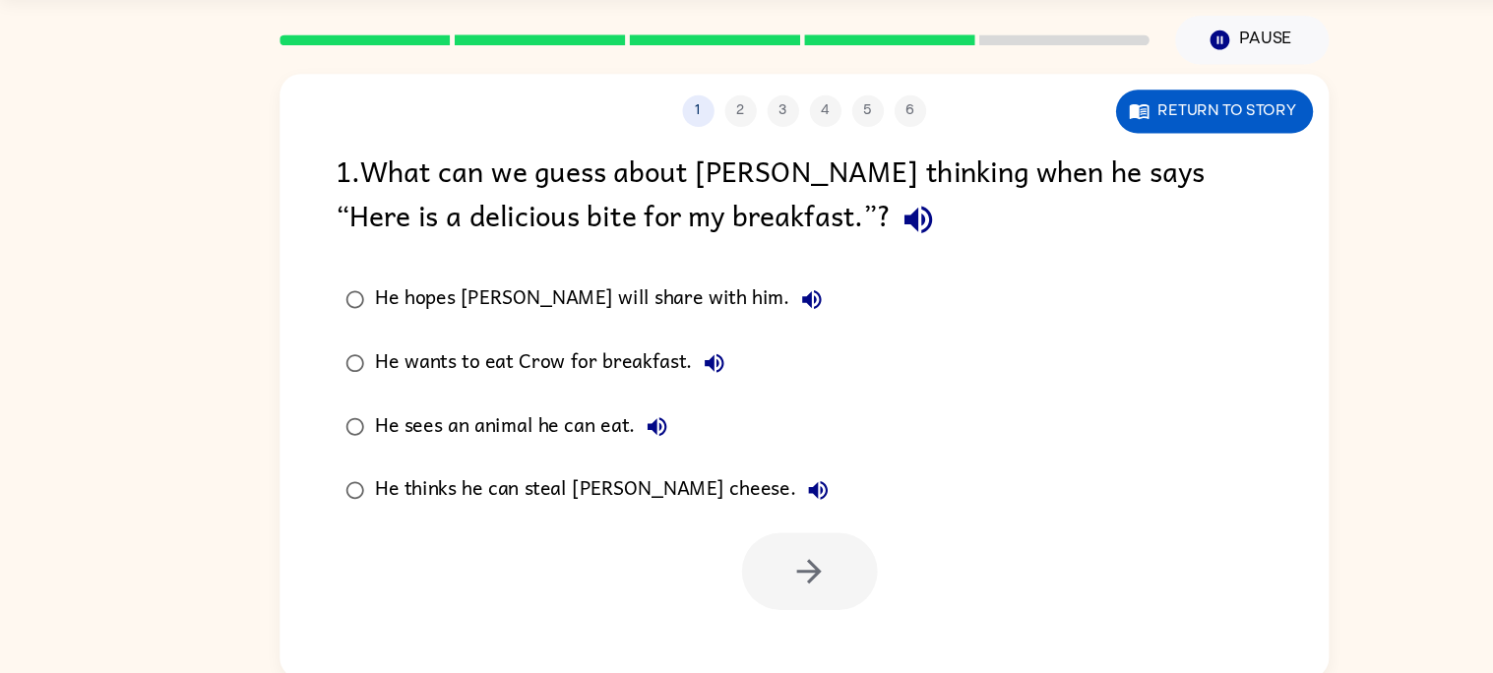
scroll to position [19, 0]
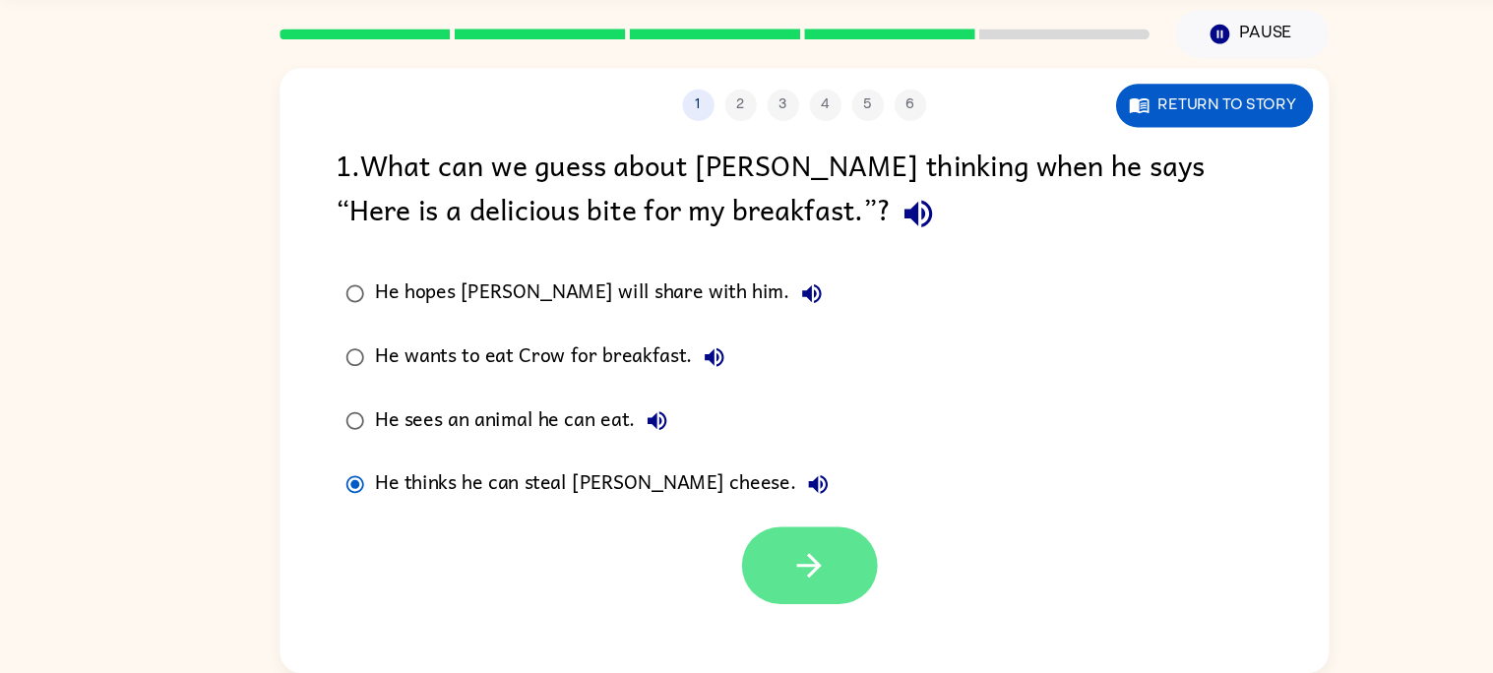
click at [773, 584] on button "button" at bounding box center [752, 573] width 126 height 72
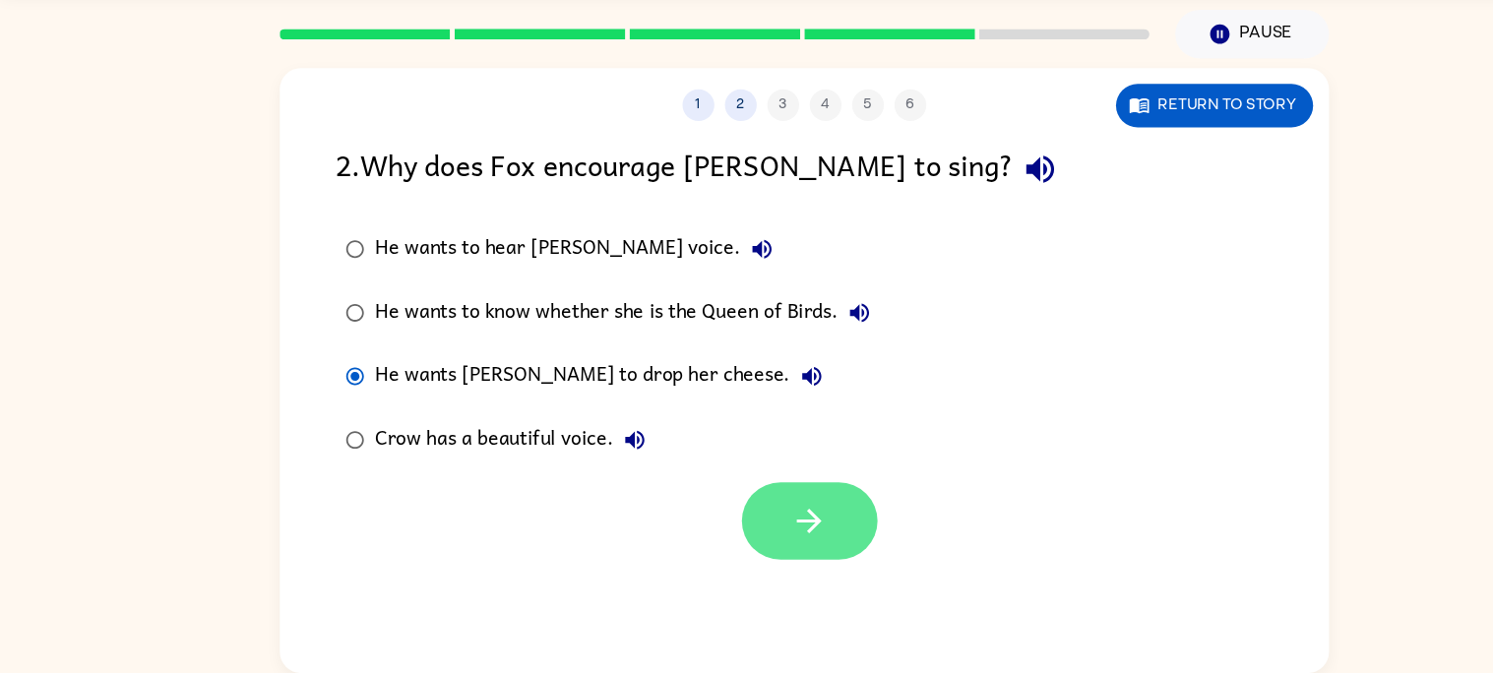
click at [791, 555] on button "button" at bounding box center [752, 532] width 126 height 72
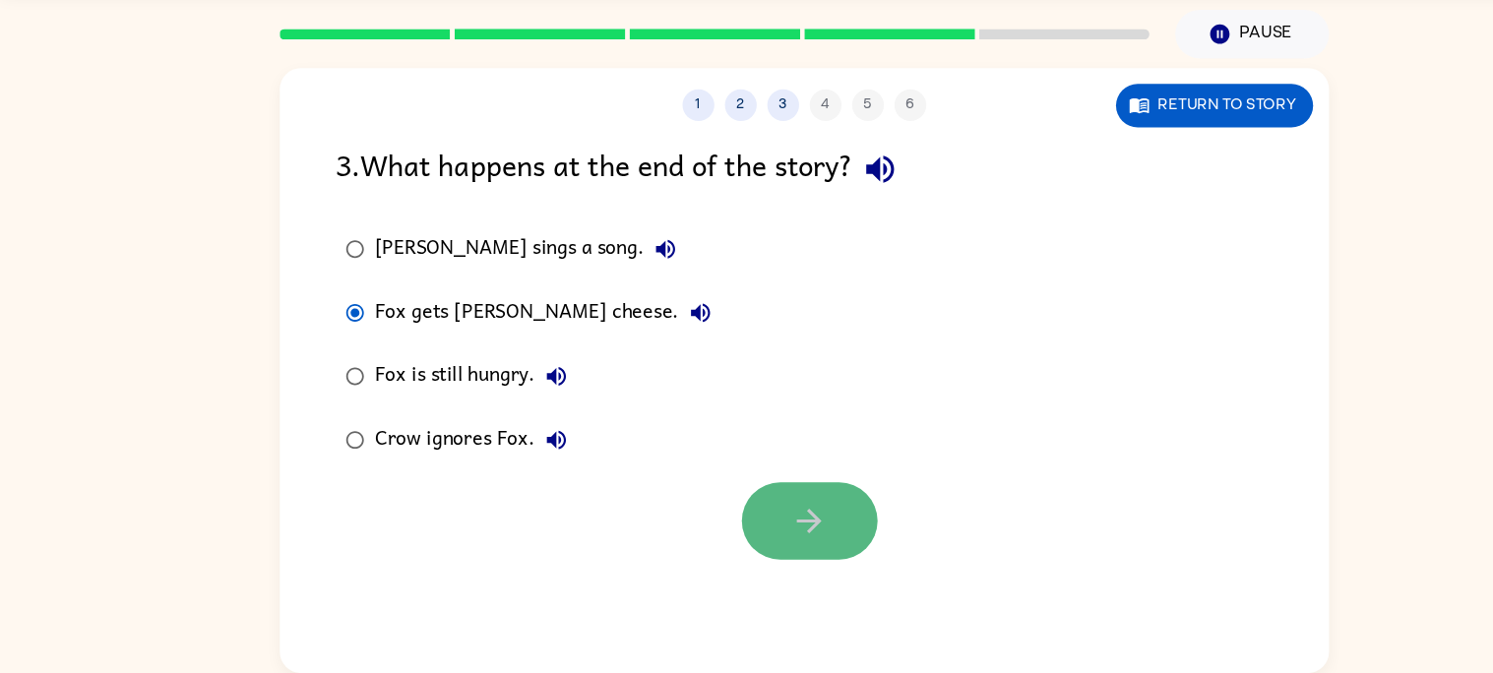
click at [792, 549] on button "button" at bounding box center [752, 532] width 126 height 72
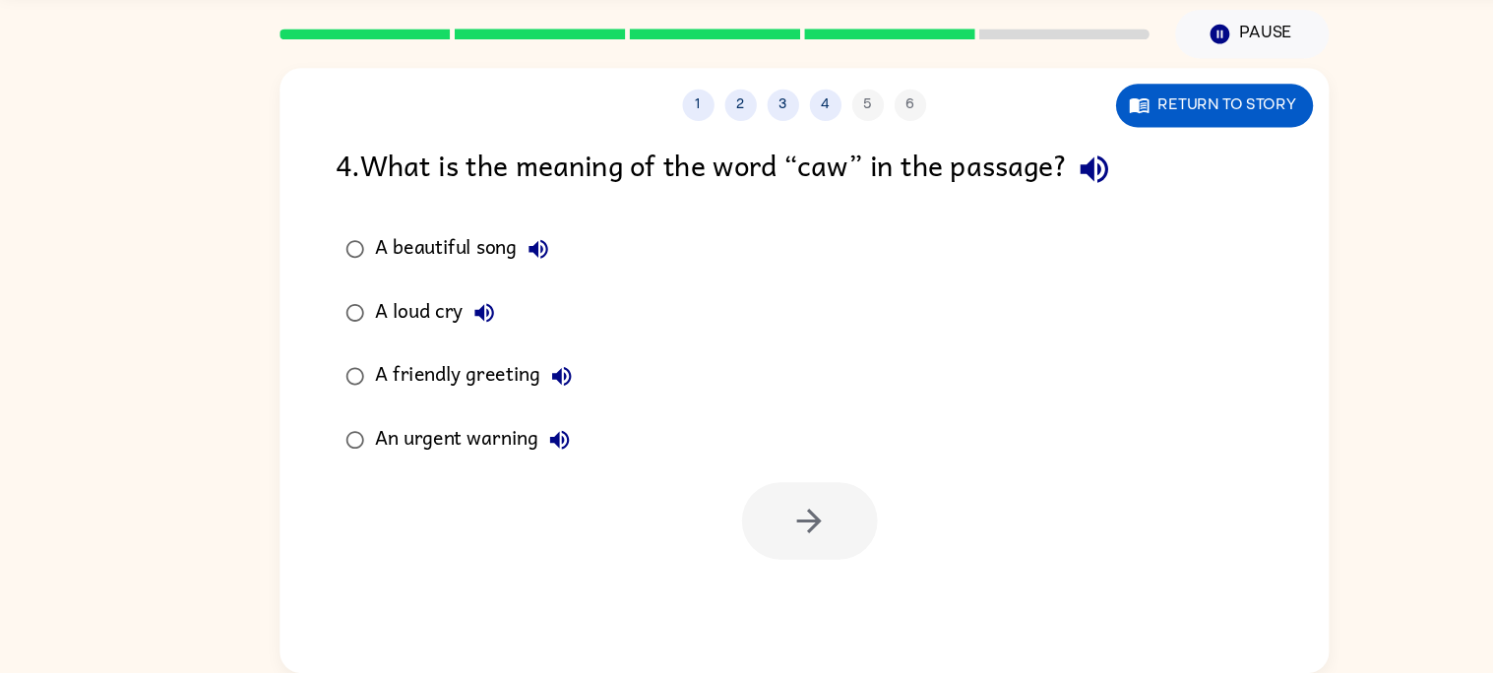
click at [352, 335] on div "A loud cry" at bounding box center [408, 338] width 121 height 39
click at [769, 536] on button "button" at bounding box center [752, 532] width 126 height 72
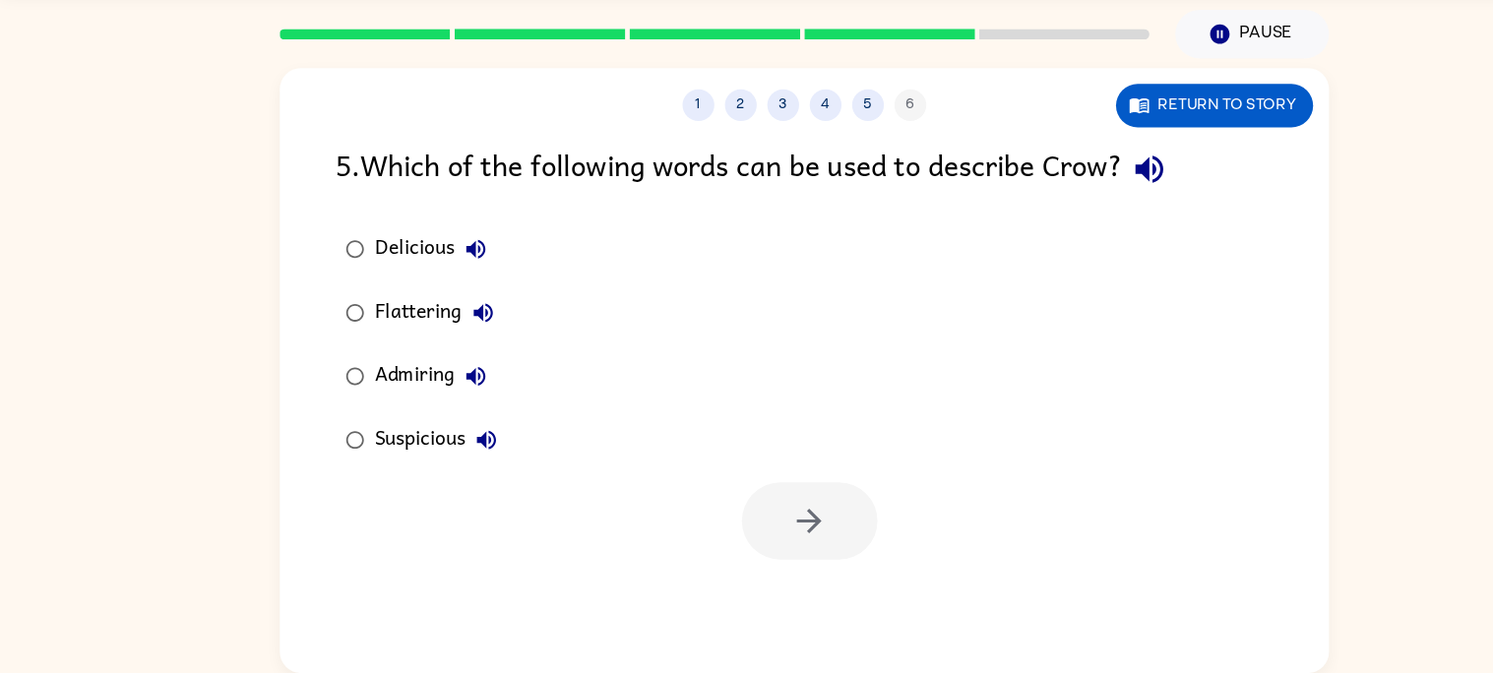
click at [392, 460] on div "Suspicious" at bounding box center [409, 456] width 123 height 39
click at [775, 516] on button "button" at bounding box center [752, 532] width 126 height 72
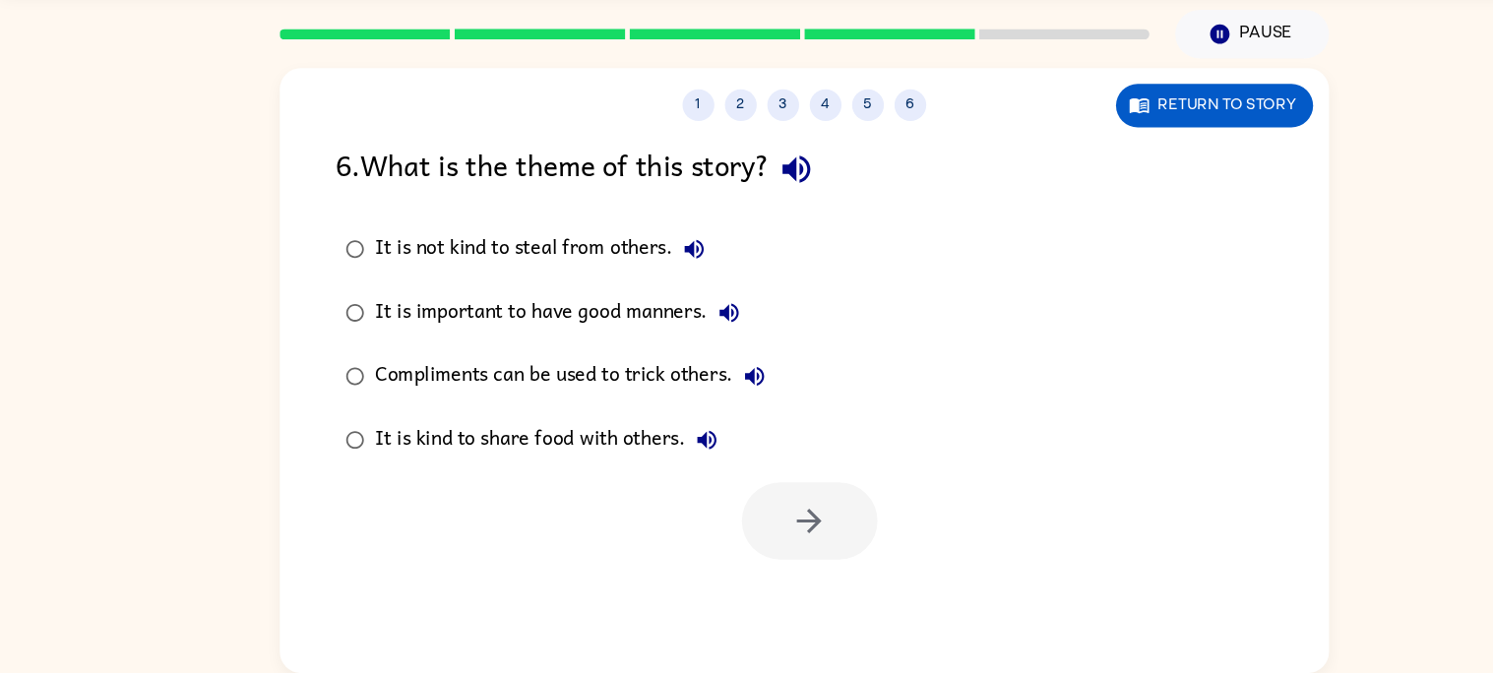
click at [586, 269] on div "It is not kind to steal from others." at bounding box center [506, 279] width 316 height 39
click at [734, 525] on icon "button" at bounding box center [751, 532] width 34 height 34
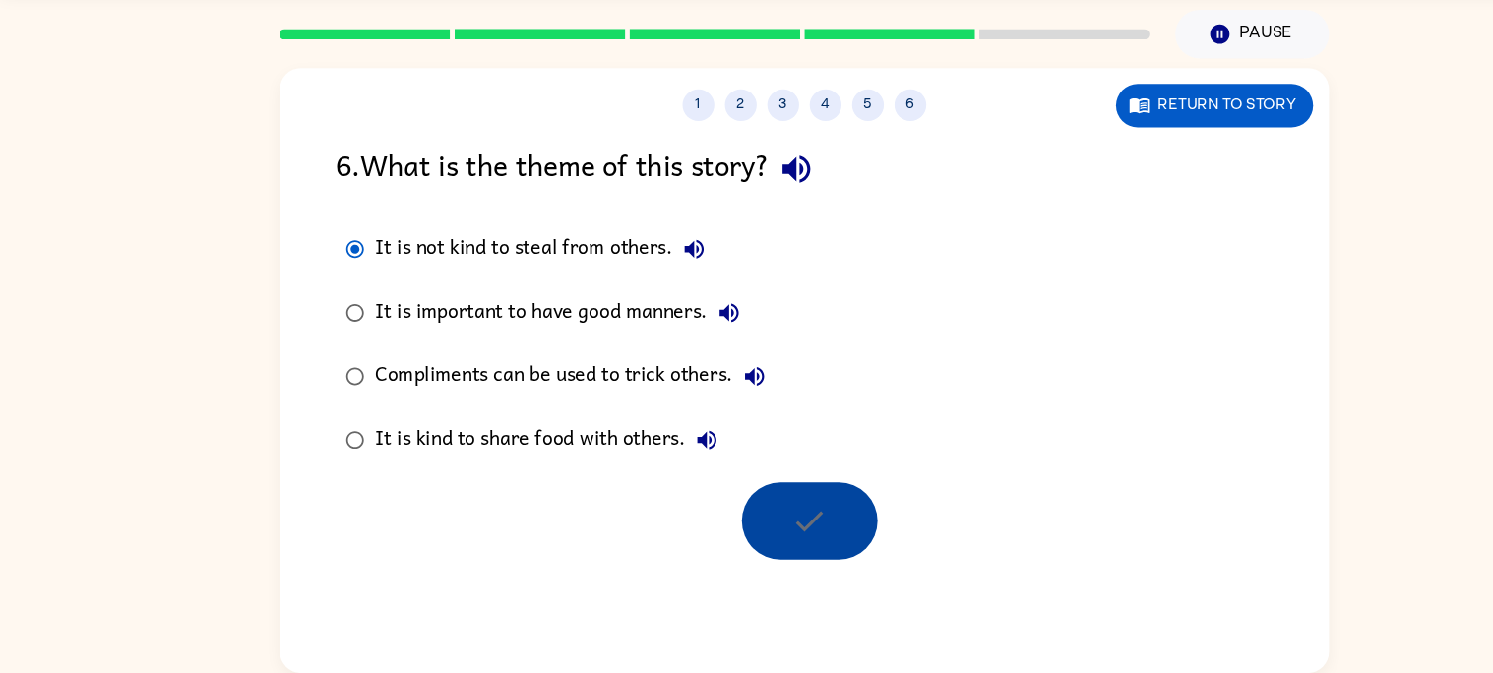
scroll to position [0, 0]
